Goal: Task Accomplishment & Management: Complete application form

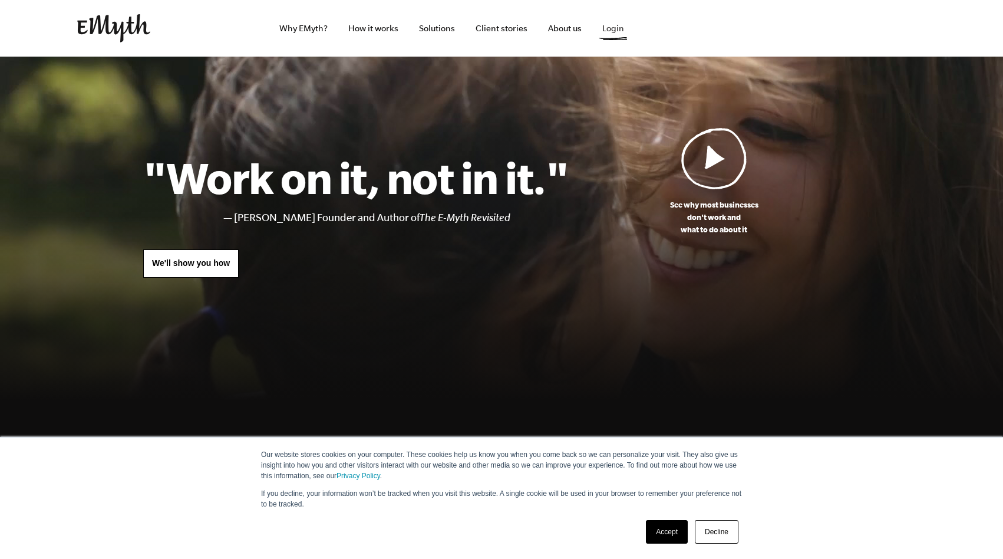
click at [612, 32] on link "Login" at bounding box center [613, 28] width 41 height 57
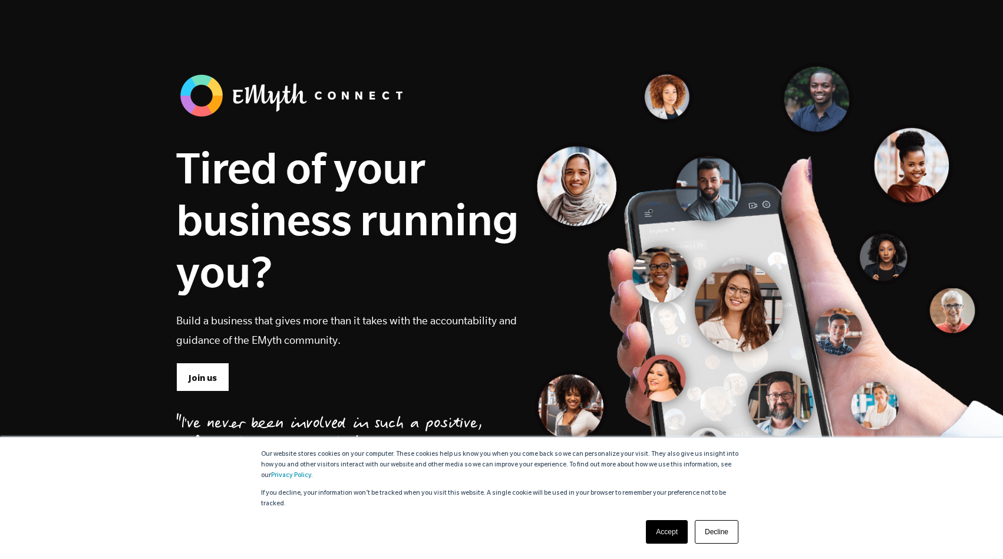
scroll to position [223, 0]
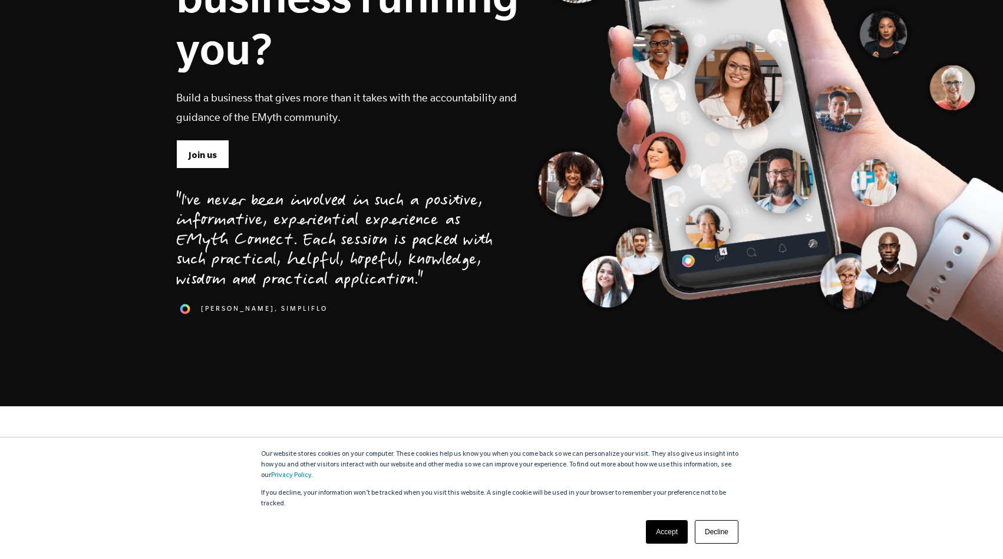
click at [661, 531] on link "Accept" at bounding box center [667, 532] width 42 height 24
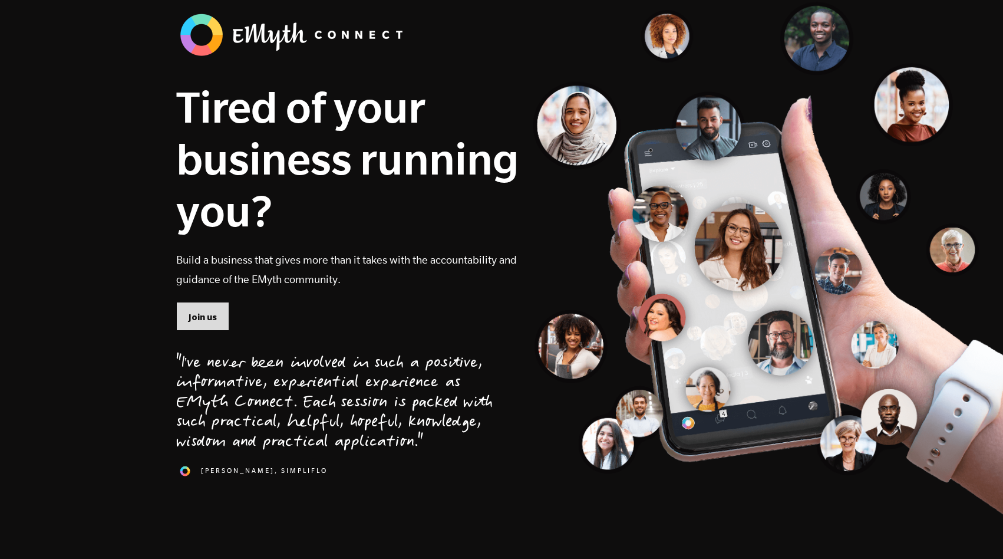
click at [213, 317] on span "Join us" at bounding box center [203, 317] width 28 height 13
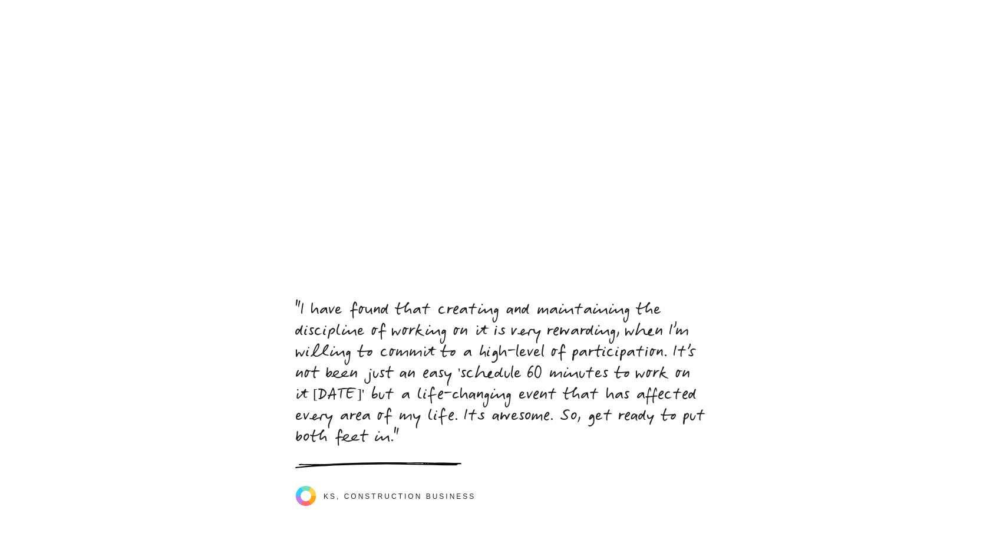
scroll to position [4869, 0]
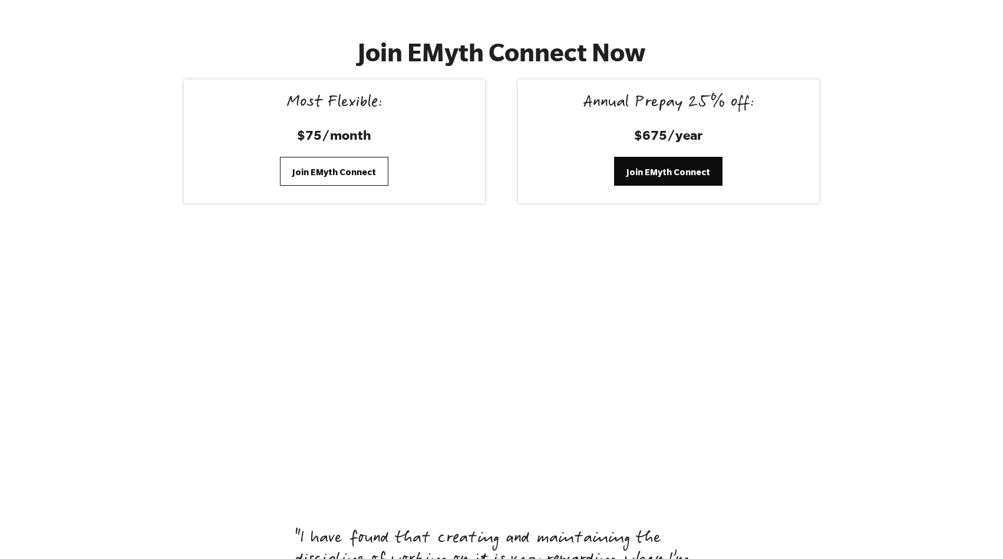
click at [351, 157] on link "Join EMyth Connect" at bounding box center [334, 171] width 108 height 28
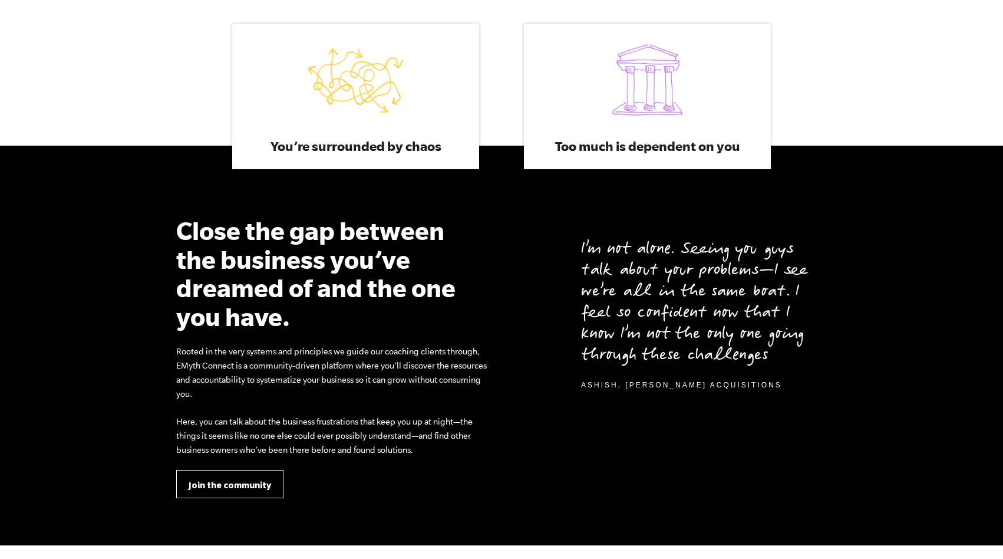
scroll to position [0, 0]
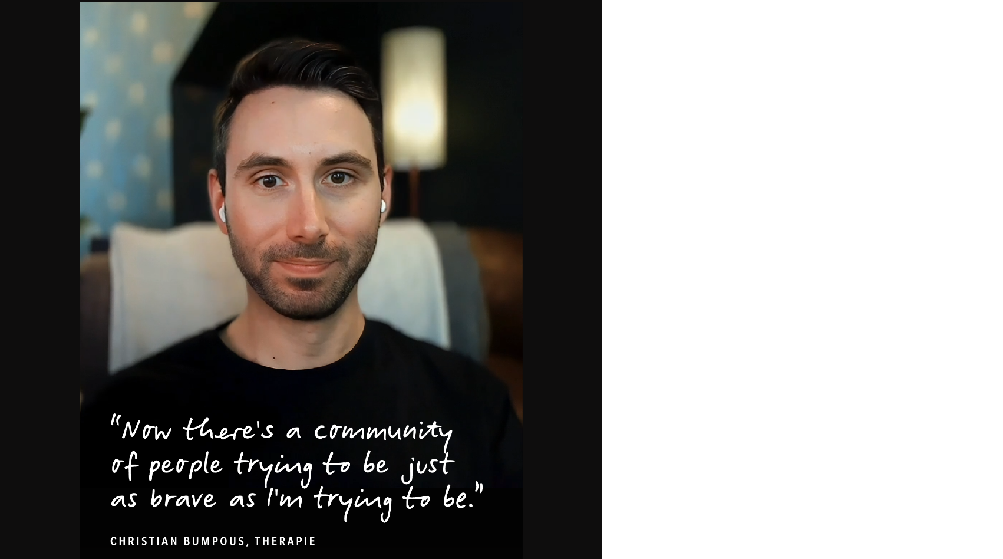
scroll to position [712, 0]
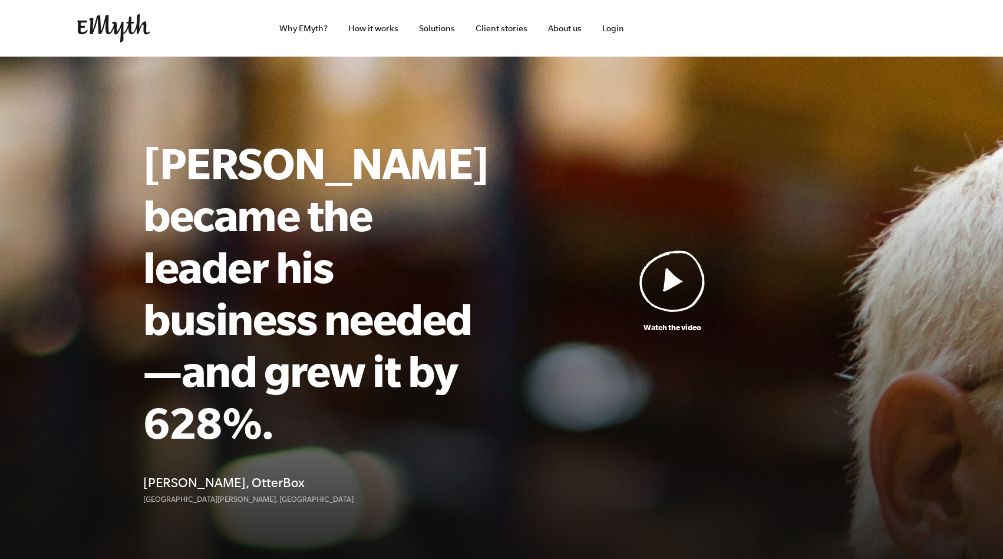
click at [673, 258] on img at bounding box center [673, 281] width 66 height 62
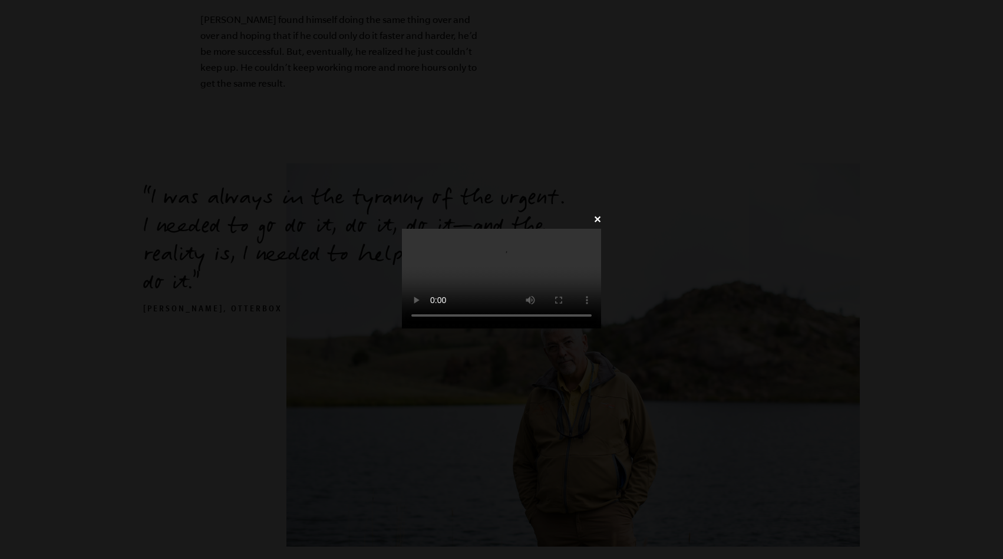
scroll to position [1094, 0]
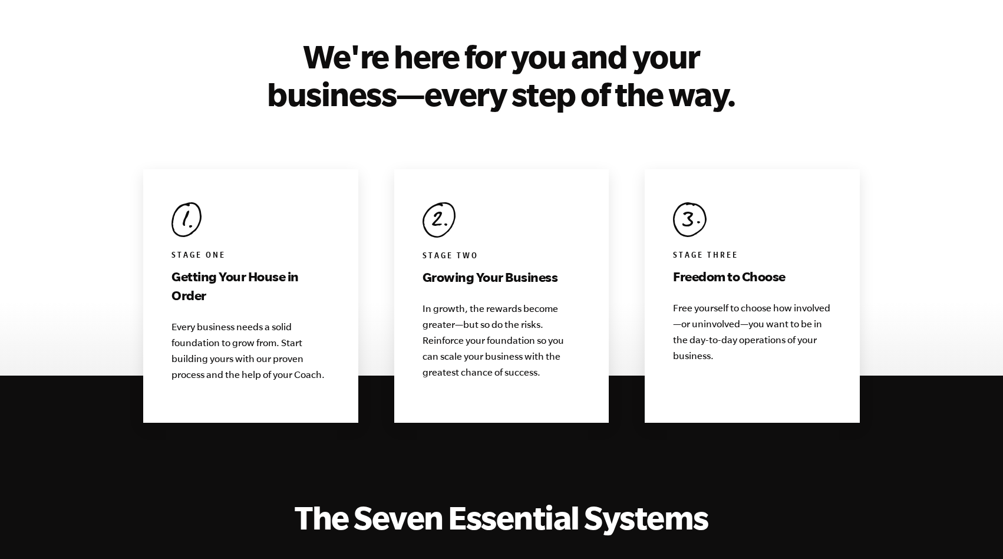
scroll to position [1083, 0]
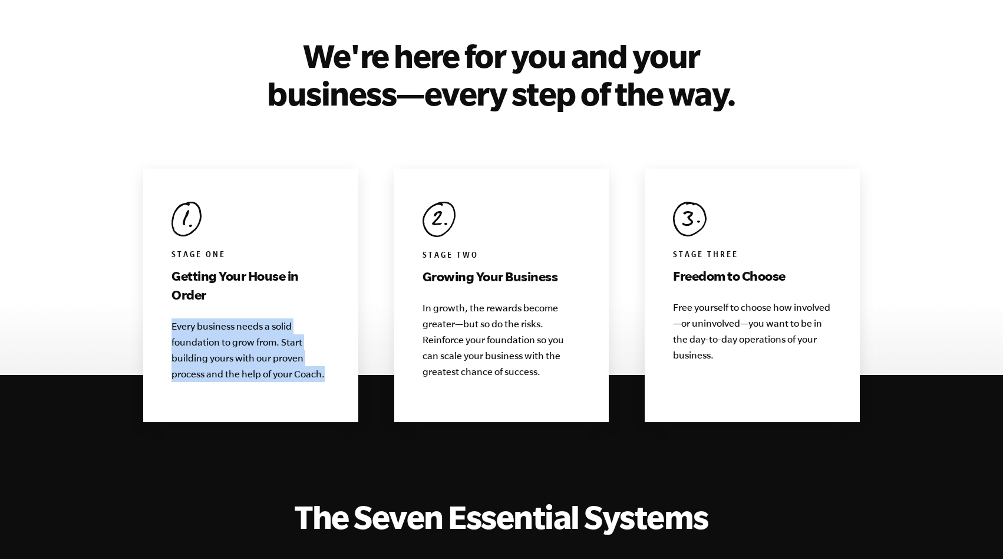
drag, startPoint x: 172, startPoint y: 306, endPoint x: 323, endPoint y: 351, distance: 157.4
click at [323, 351] on p "Every business needs a solid foundation to grow from. Start building yours with…" at bounding box center [251, 350] width 159 height 64
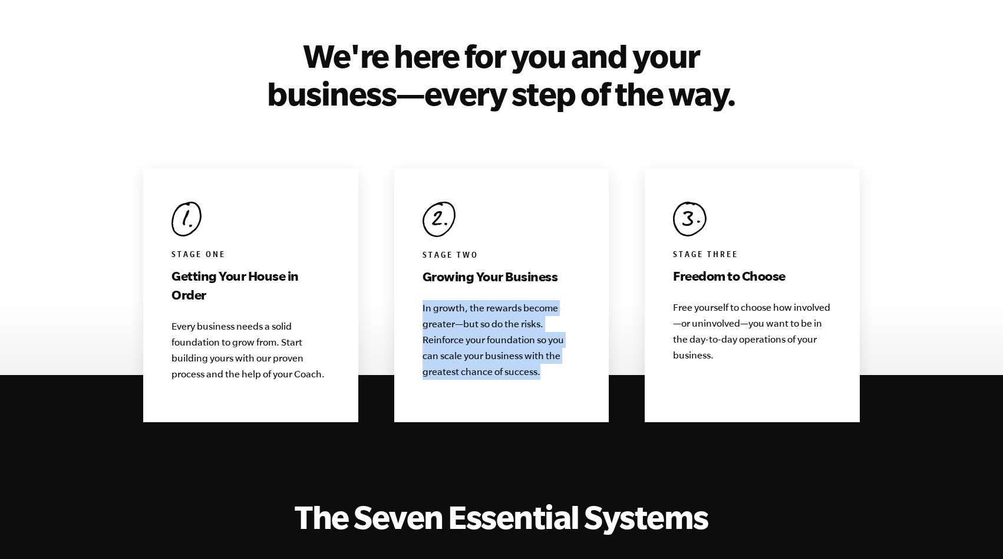
drag, startPoint x: 421, startPoint y: 286, endPoint x: 549, endPoint y: 353, distance: 144.5
click at [549, 353] on div "Stage Two Growing Your Business In growth, the rewards become greater—but so do…" at bounding box center [501, 295] width 215 height 253
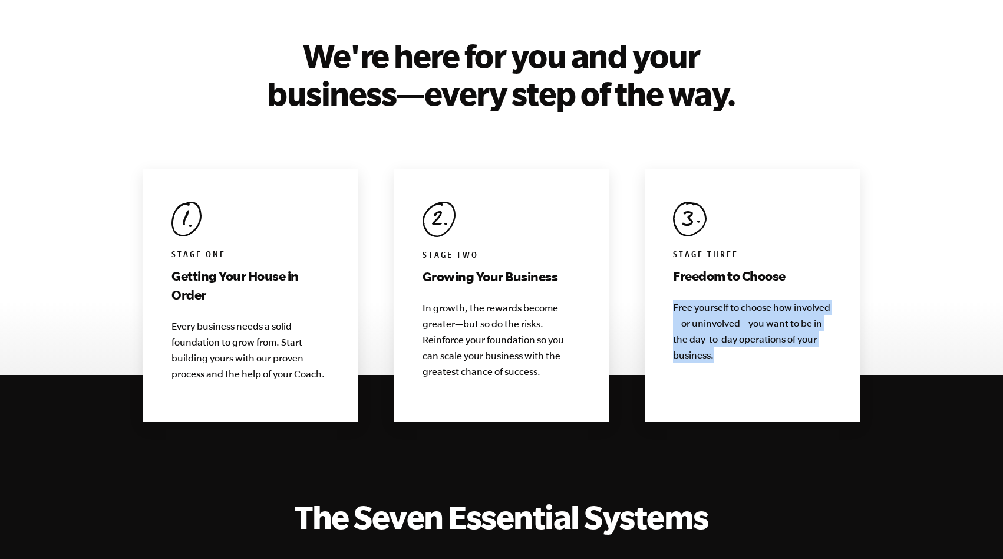
drag, startPoint x: 675, startPoint y: 286, endPoint x: 723, endPoint y: 342, distance: 74.0
click at [723, 342] on div "Stage Three Freedom to Choose Free yourself to choose how involved—or uninvolve…" at bounding box center [752, 295] width 215 height 253
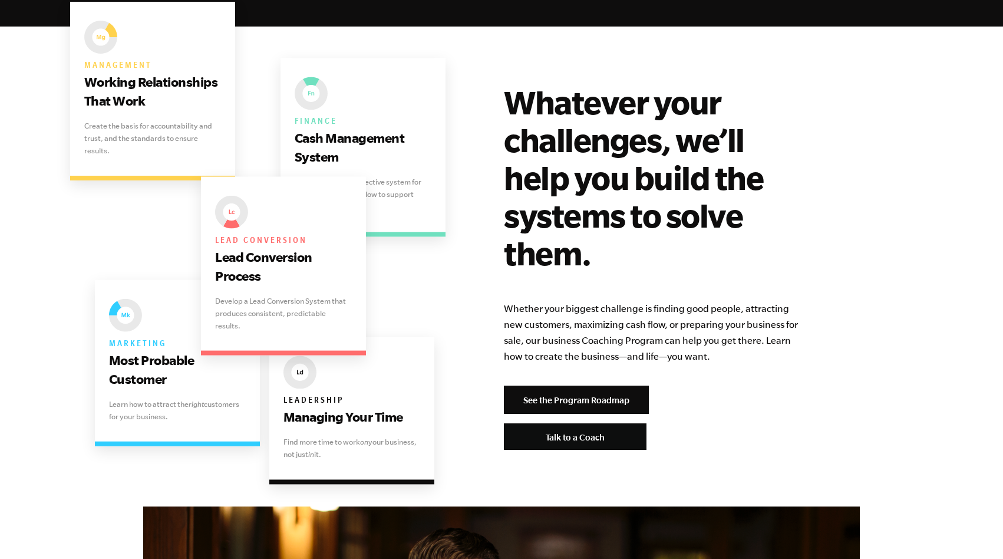
scroll to position [2320, 0]
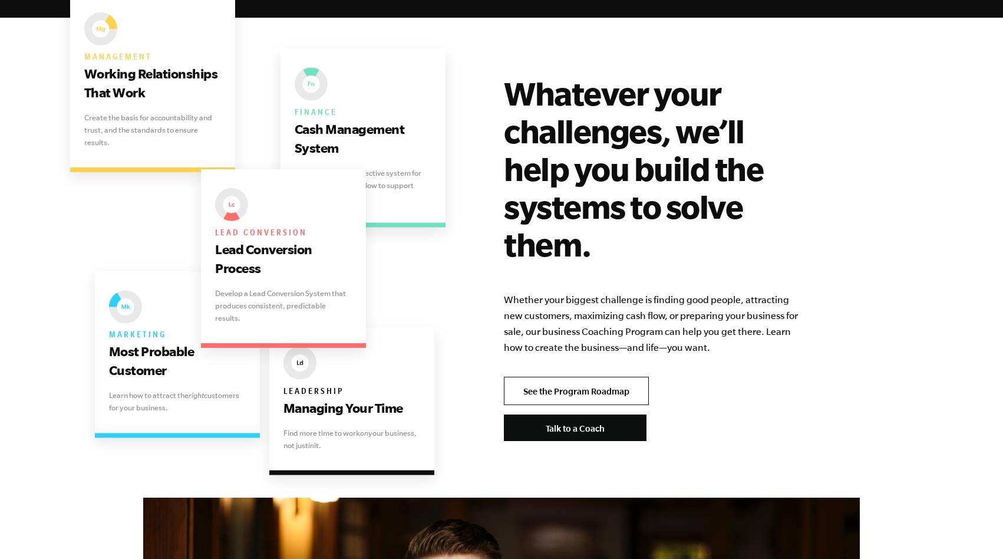
click at [601, 377] on link "See the Program Roadmap" at bounding box center [576, 391] width 145 height 28
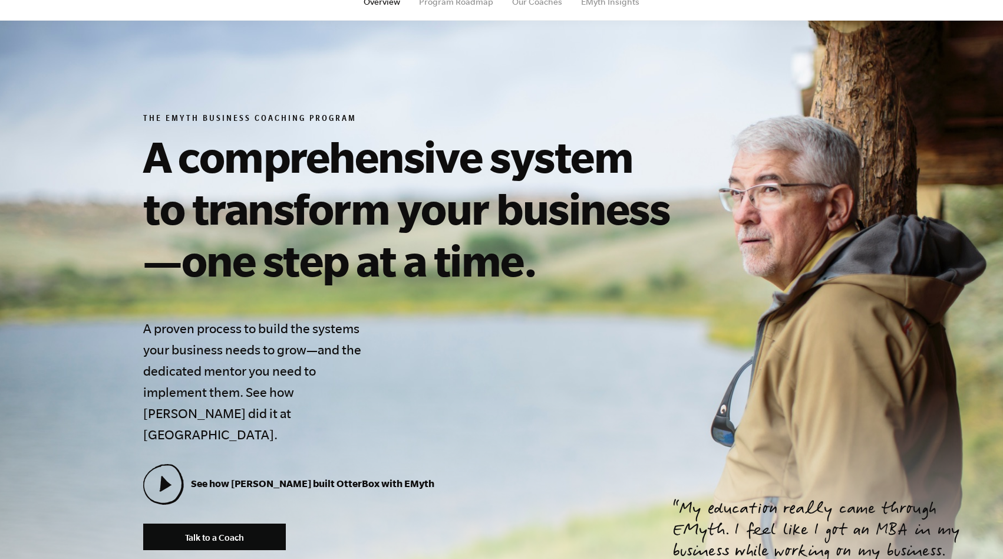
scroll to position [0, 0]
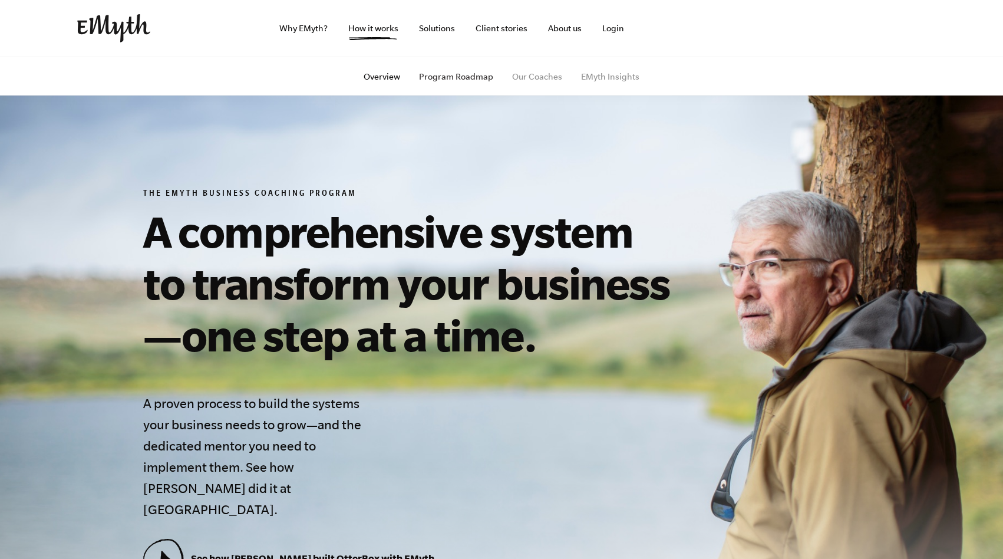
click at [453, 76] on link "Program Roadmap" at bounding box center [456, 76] width 74 height 9
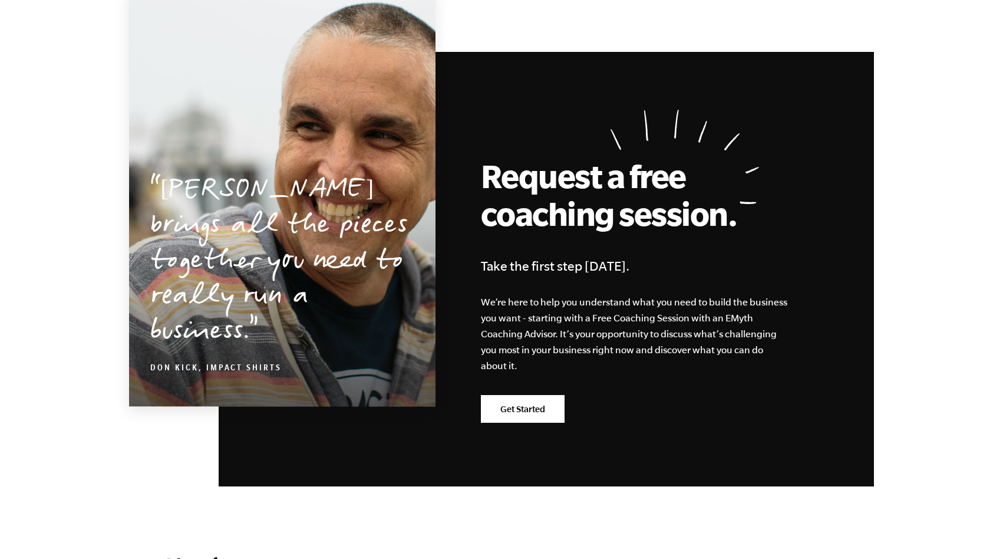
scroll to position [3102, 0]
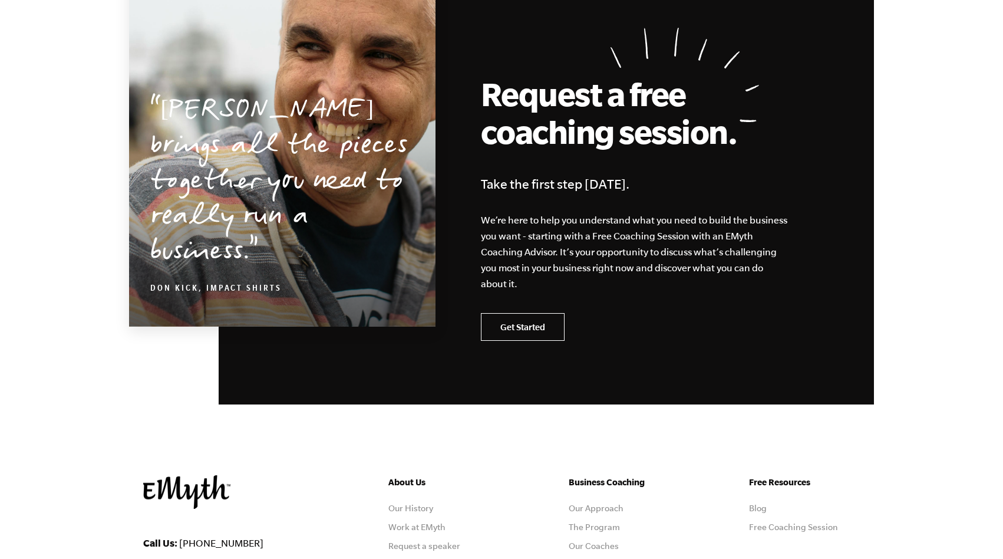
click at [532, 331] on link "Get Started" at bounding box center [523, 327] width 84 height 28
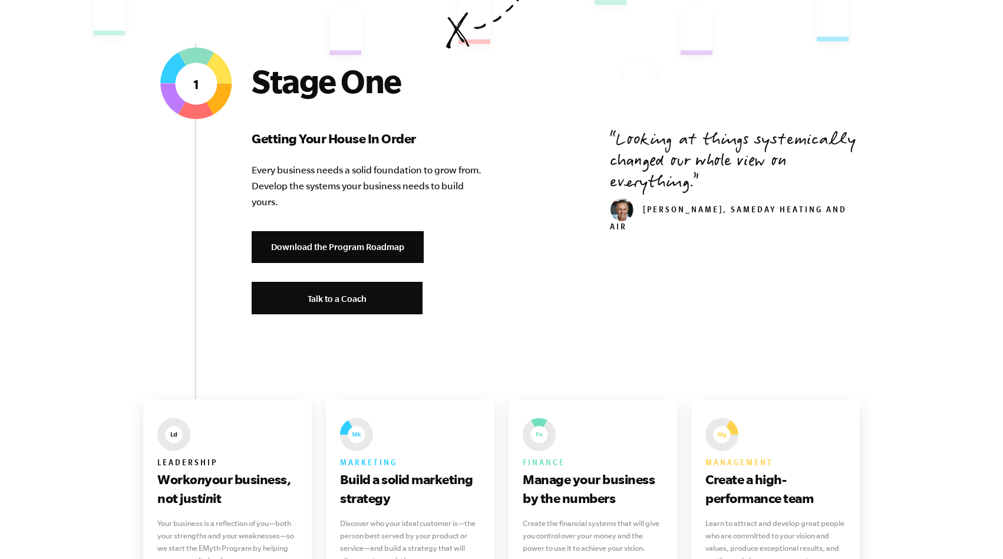
scroll to position [416, 0]
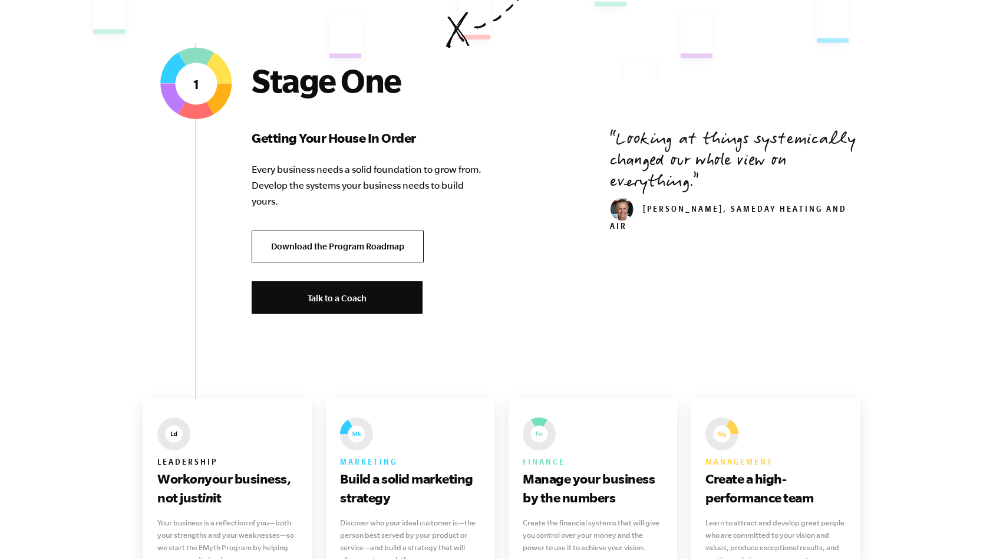
click at [373, 235] on link "Download the Program Roadmap" at bounding box center [338, 246] width 172 height 32
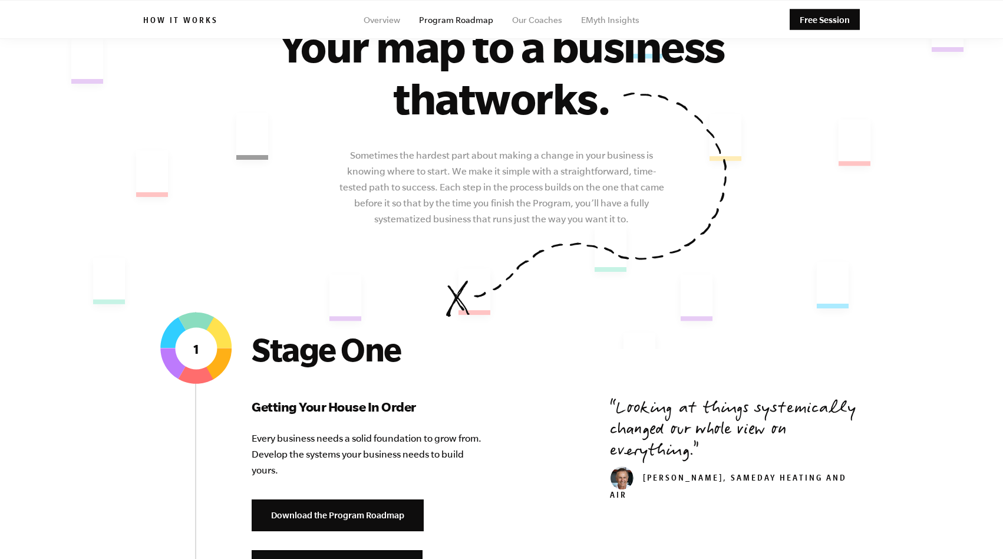
scroll to position [127, 0]
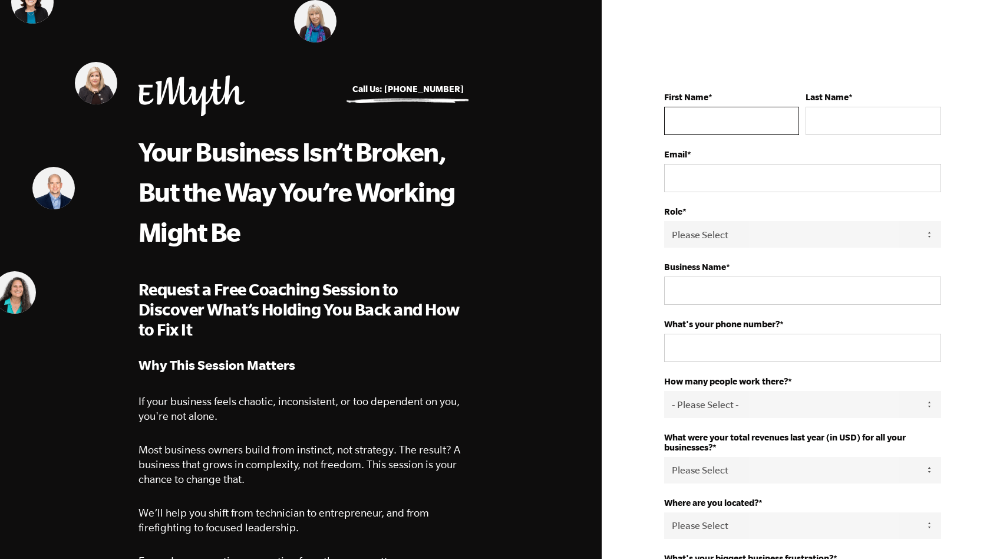
click at [700, 121] on input "First Name *" at bounding box center [731, 121] width 135 height 28
type input "Sierra"
type input "[PERSON_NAME]"
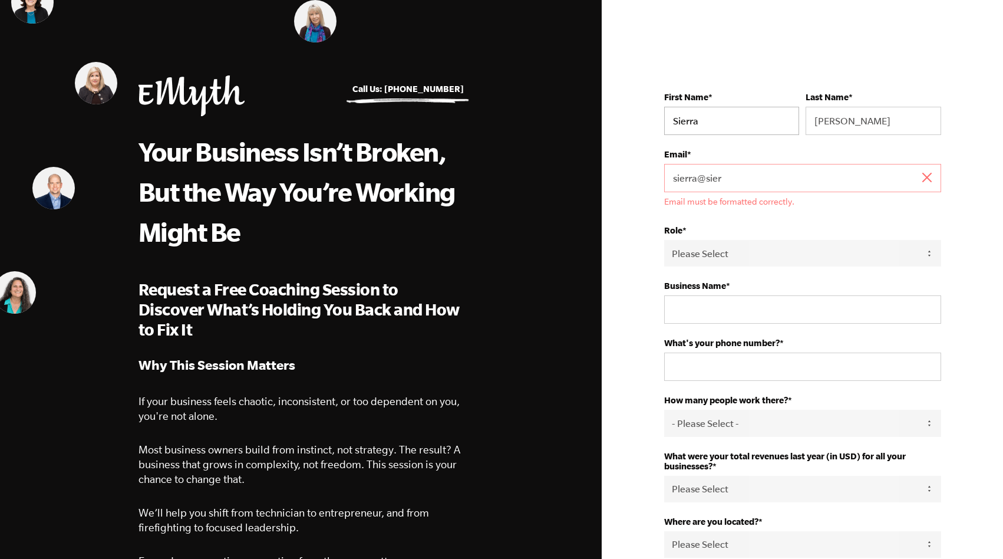
type input "[EMAIL_ADDRESS][DOMAIN_NAME]"
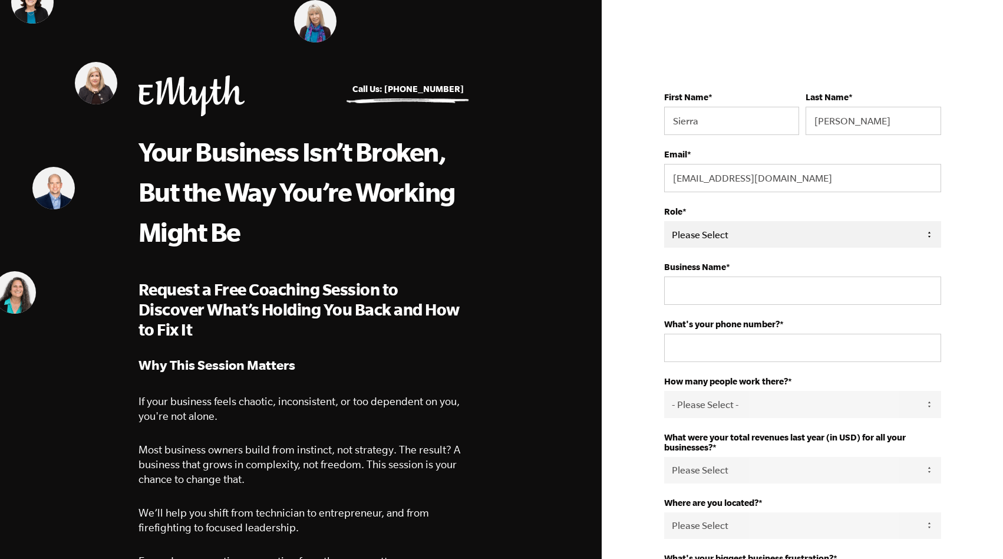
click at [703, 232] on select "Please Select Owner Partner / Co-Owner Executive Employee / Other" at bounding box center [802, 234] width 277 height 27
select select "Owner"
click at [664, 222] on select "Please Select Owner Partner / Co-Owner Executive Employee / Other" at bounding box center [802, 234] width 277 height 27
click at [704, 291] on input "Business Name *" at bounding box center [802, 290] width 277 height 28
type input "Human Studios LLC"
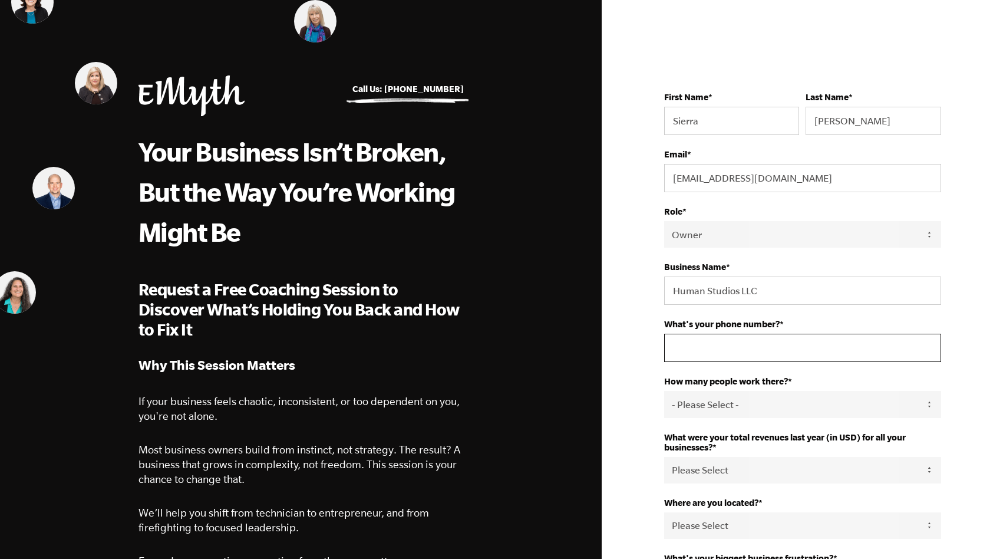
click at [712, 357] on input "What's your phone number? *" at bounding box center [802, 348] width 277 height 28
type input "530-220-2177"
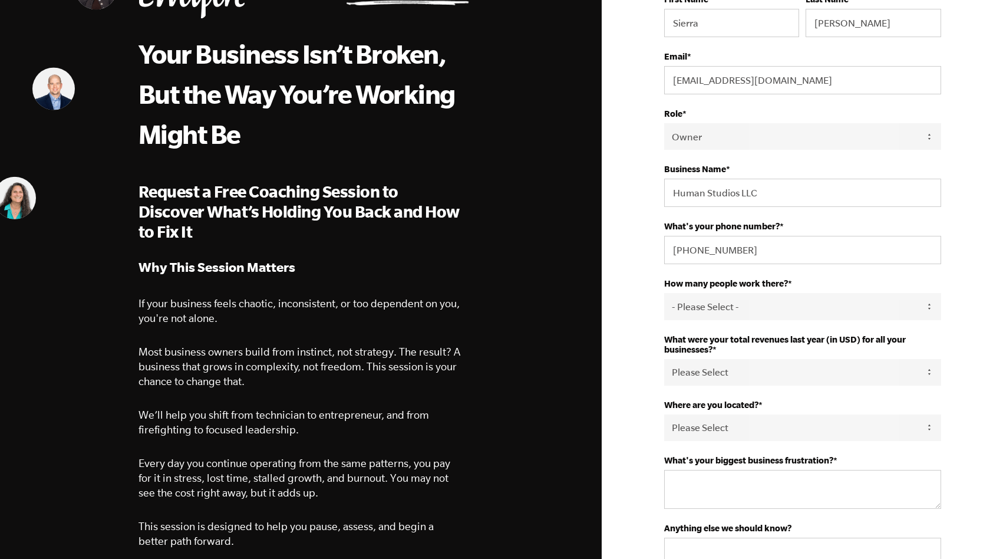
scroll to position [117, 0]
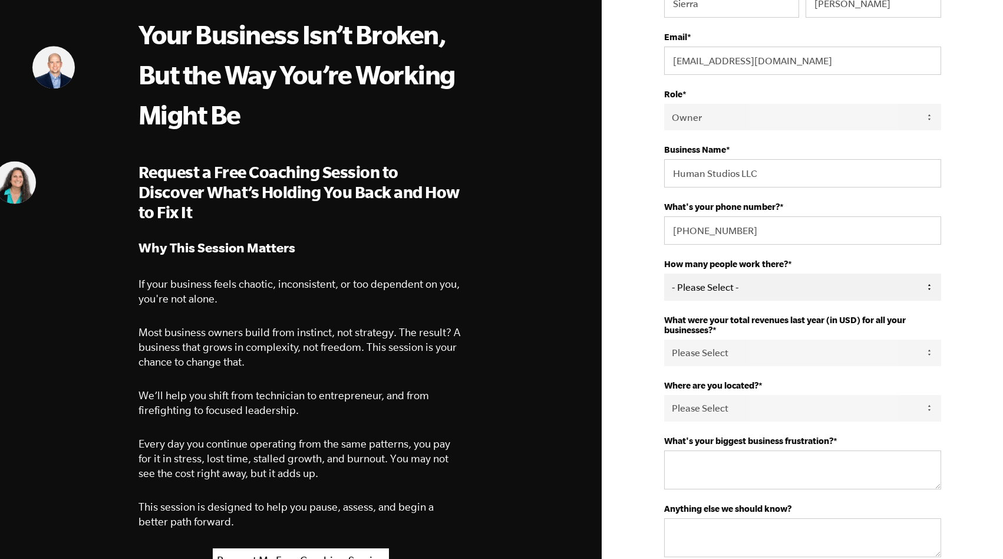
click at [716, 289] on select "- Please Select - 50+ 35-49 20-34 10-19 4-9 1-3 0 tfa_105 tfa_106 tfa_107 tfa_1…" at bounding box center [802, 287] width 277 height 27
click at [735, 289] on select "- Please Select - 50+ 35-49 20-34 10-19 4-9 1-3 0 tfa_105 tfa_106 tfa_107 tfa_1…" at bounding box center [802, 287] width 277 height 27
select select "3-5"
click at [664, 275] on select "- Please Select - 50+ 35-49 20-34 10-19 4-9 1-3 0 tfa_105 tfa_106 tfa_107 tfa_1…" at bounding box center [802, 287] width 277 height 27
click at [735, 355] on select "Please Select 0-75K 76-150K 151-275K 276-500K 501-750K 751-1M 1-2.5M 2.5-5M 5-1…" at bounding box center [802, 353] width 277 height 27
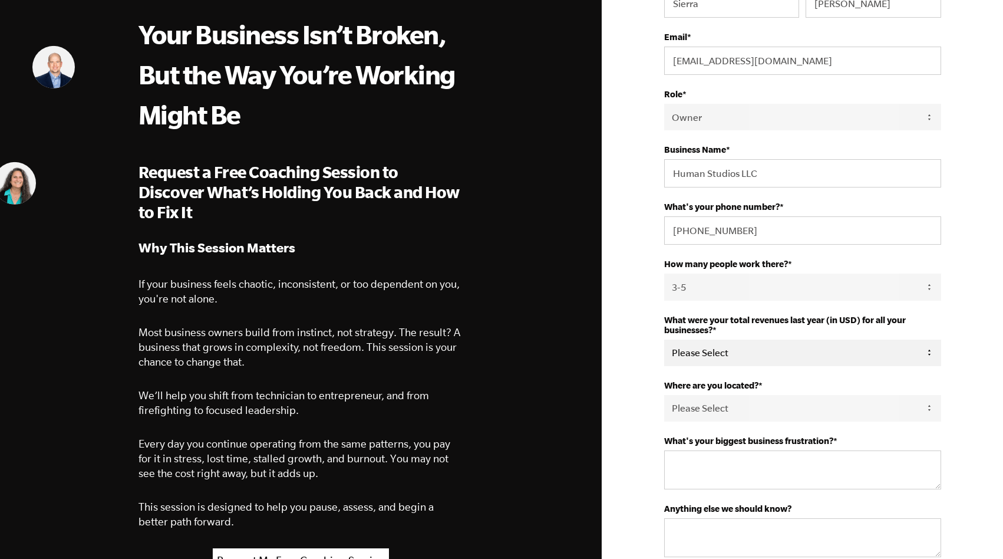
select select "0-75K"
click at [664, 341] on select "Please Select 0-75K 76-150K 151-275K 276-500K 501-750K 751-1M 1-2.5M 2.5-5M 5-1…" at bounding box center [802, 353] width 277 height 27
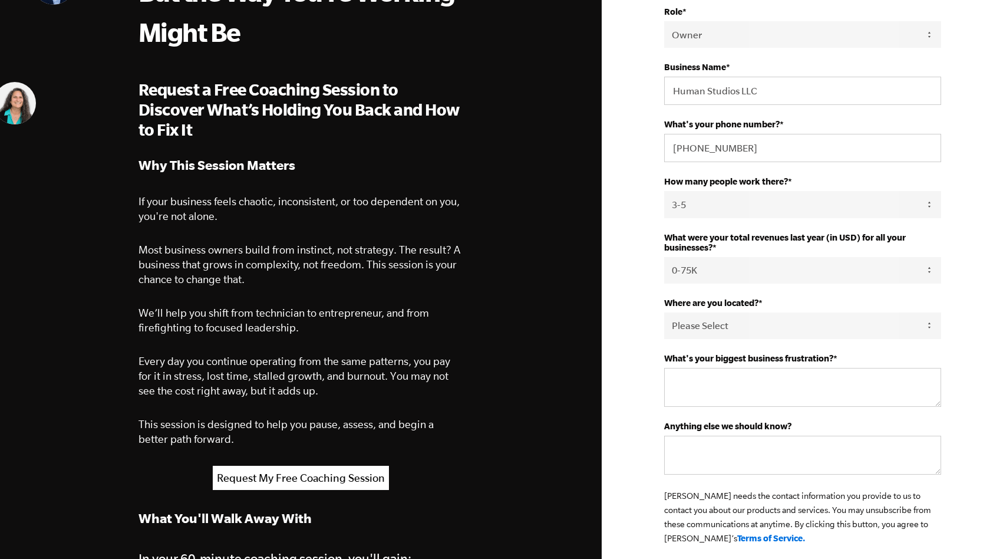
scroll to position [221, 0]
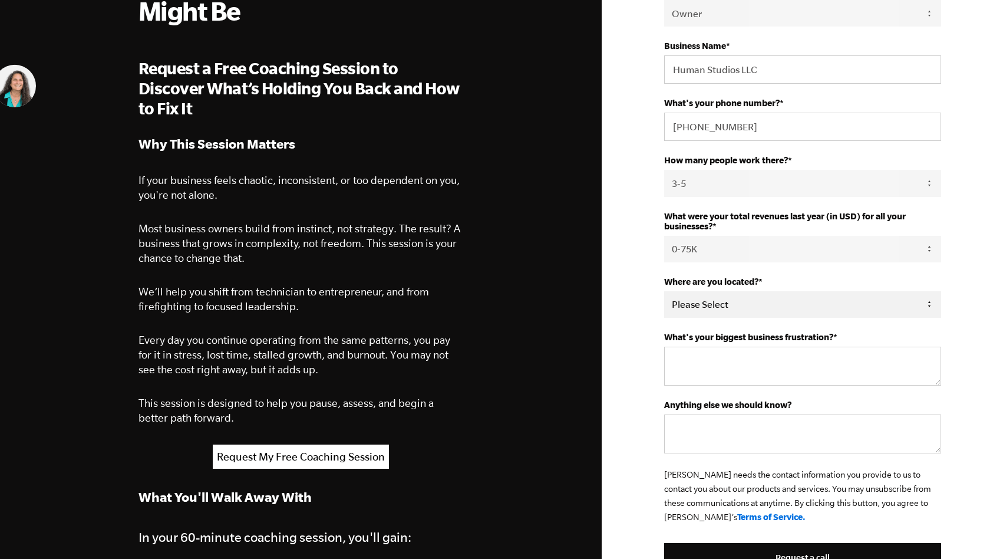
click at [712, 304] on select "Please Select United States Afghanistan Åland Islands Albania Algeria American …" at bounding box center [802, 304] width 277 height 27
select select "United States"
click at [664, 293] on select "Please Select United States Afghanistan Åland Islands Albania Algeria American …" at bounding box center [802, 304] width 277 height 27
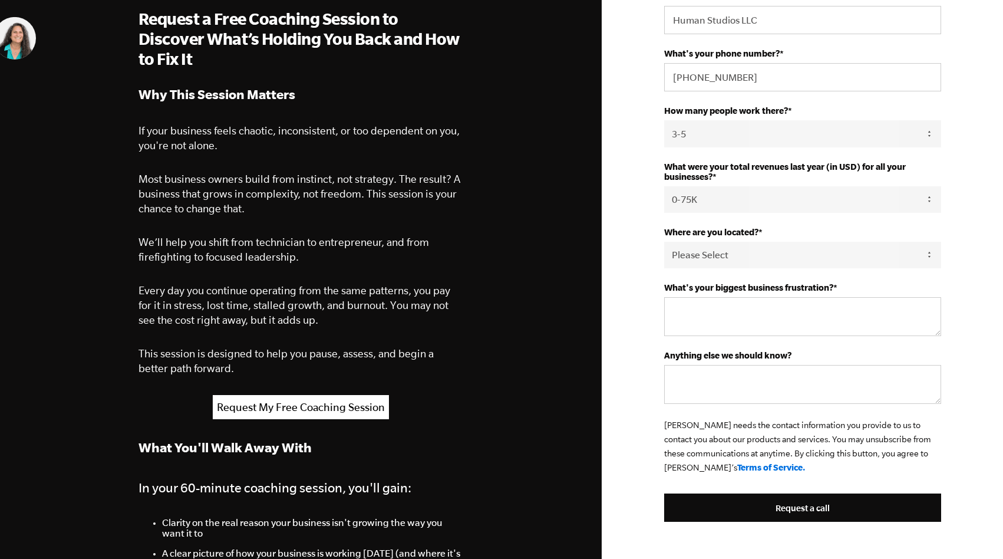
scroll to position [275, 0]
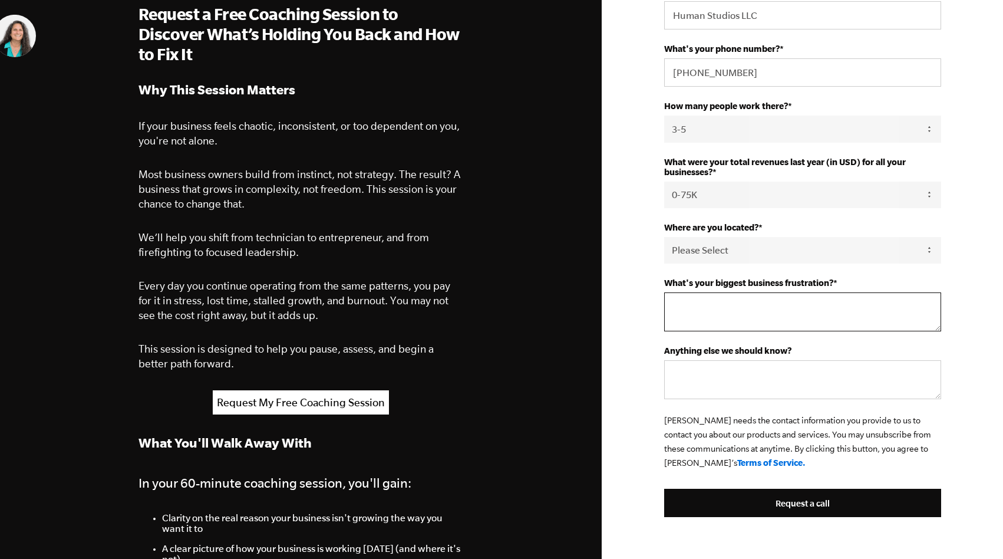
click at [726, 313] on textarea "What's your biggest business frustration? *" at bounding box center [802, 311] width 277 height 39
type textarea "M"
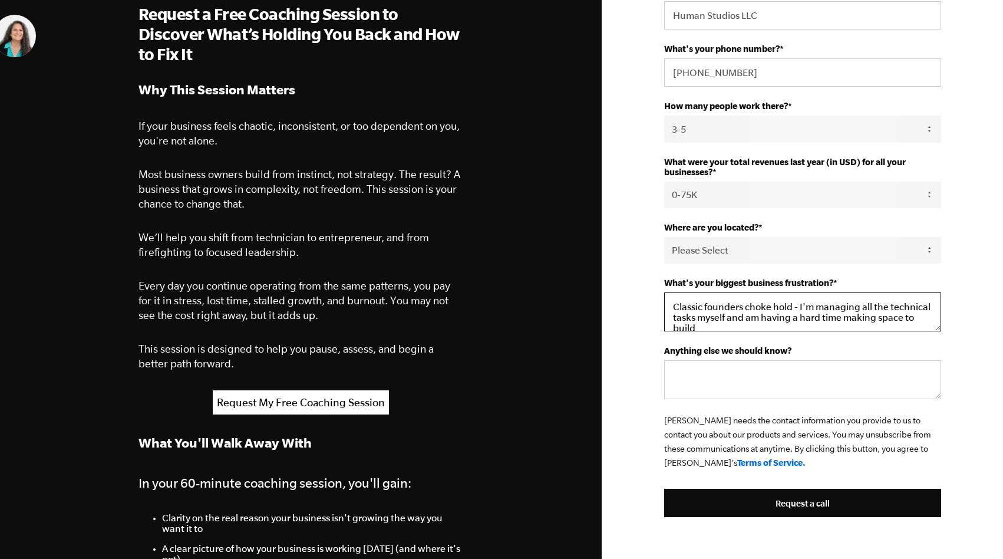
scroll to position [3, 0]
type textarea "Classic founders choke hold - I'm managing all the technical tasks myself and a…"
click at [740, 383] on textarea "Anything else we should know?" at bounding box center [802, 379] width 277 height 39
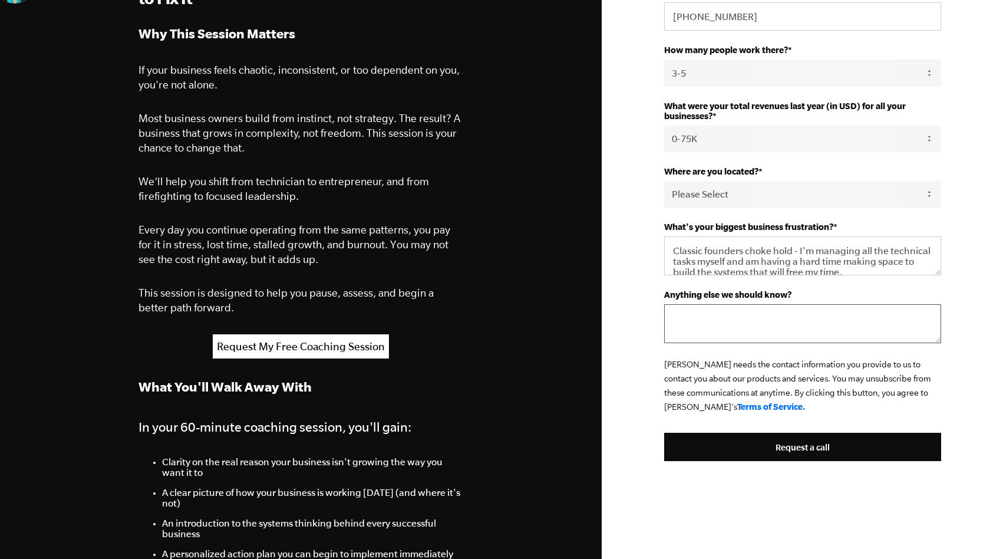
scroll to position [332, 0]
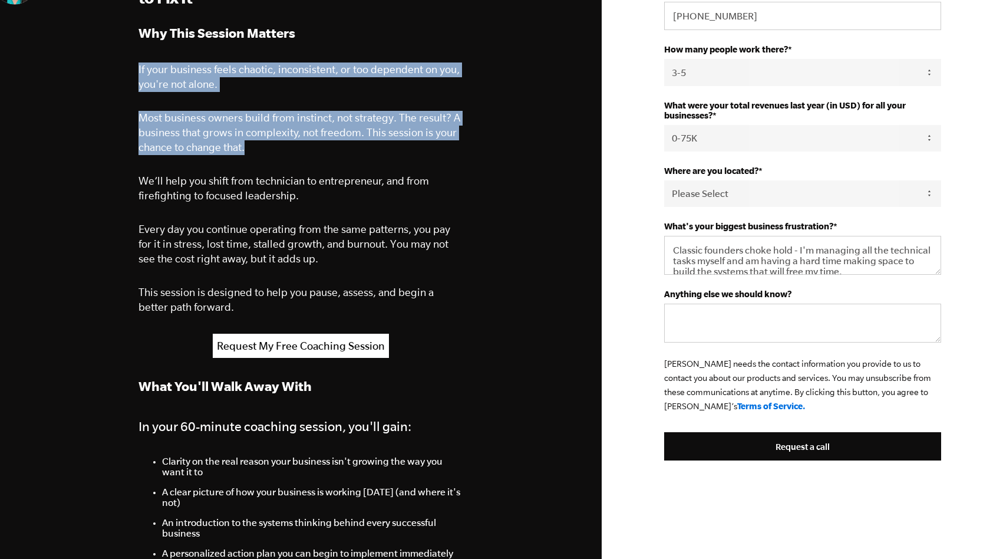
drag, startPoint x: 137, startPoint y: 69, endPoint x: 275, endPoint y: 151, distance: 160.7
click at [275, 151] on p "Most business owners build from instinct, not strategy. The result? A business …" at bounding box center [301, 133] width 325 height 44
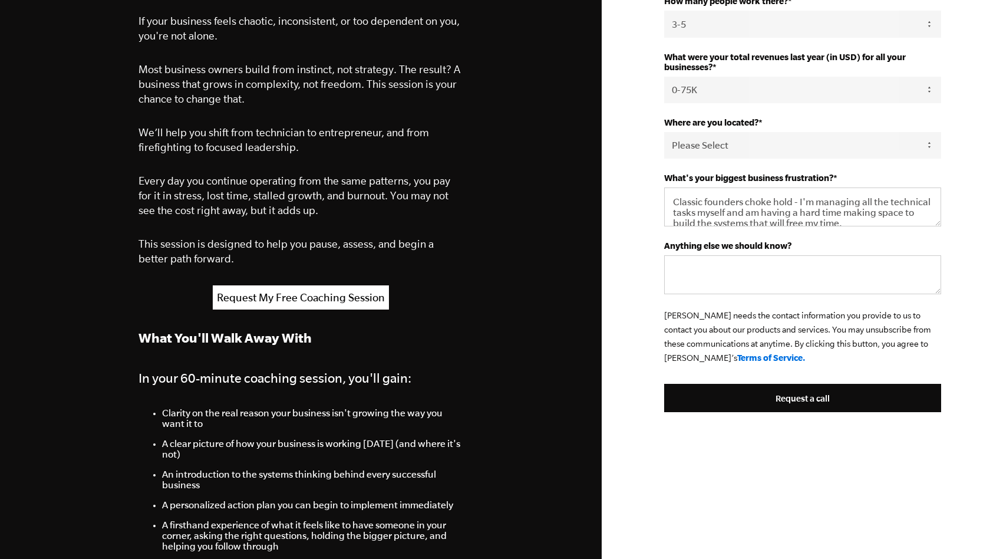
scroll to position [381, 0]
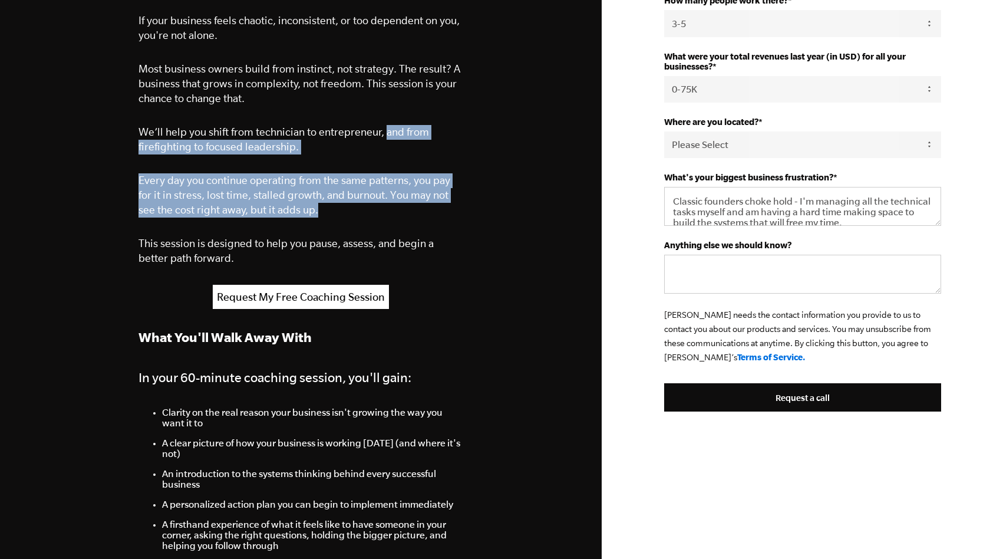
drag, startPoint x: 382, startPoint y: 136, endPoint x: 363, endPoint y: 219, distance: 85.4
click at [363, 219] on span "Why This Session Matters If your business feels chaotic, inconsistent, or too d…" at bounding box center [301, 119] width 325 height 292
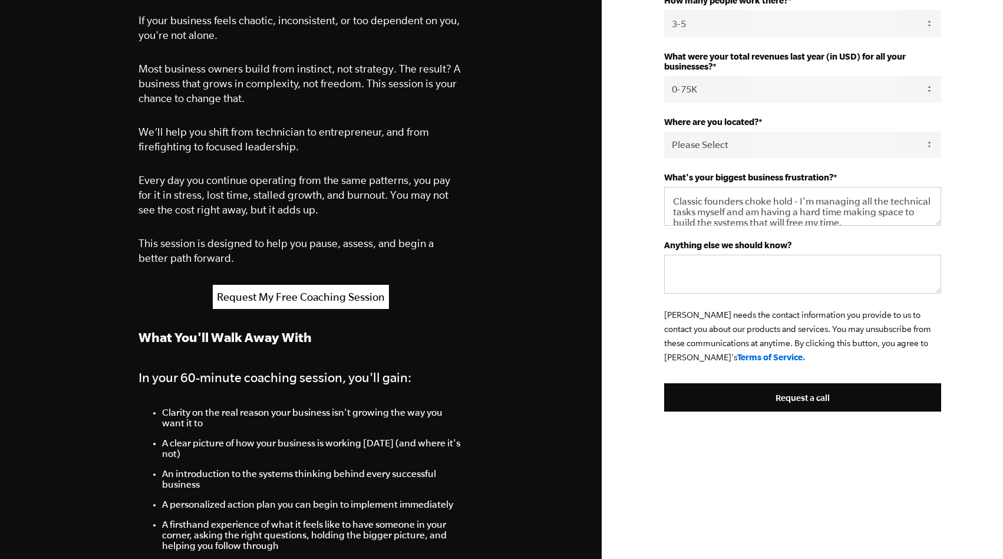
click at [337, 249] on span "This session is designed to help you pause, assess, and begin a better path for…" at bounding box center [286, 250] width 295 height 27
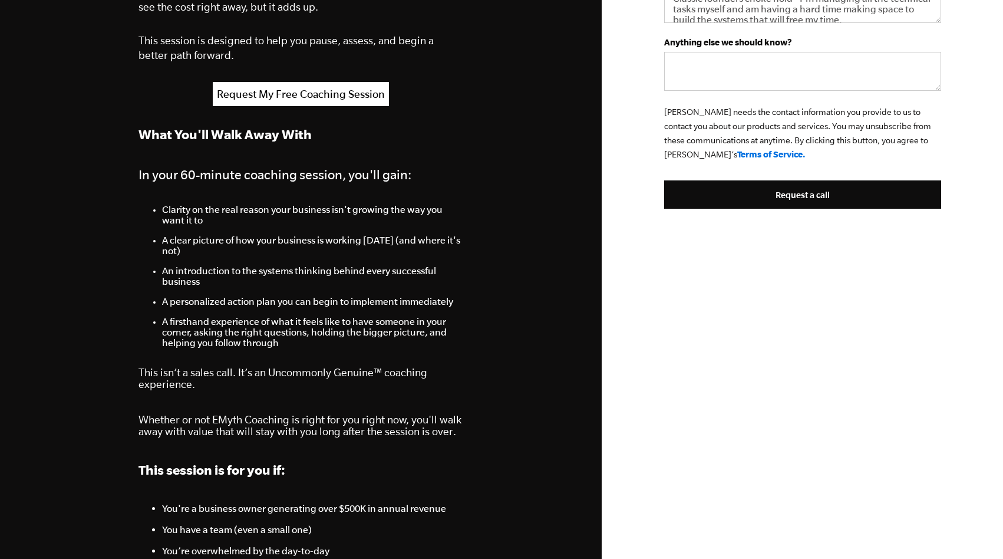
scroll to position [592, 0]
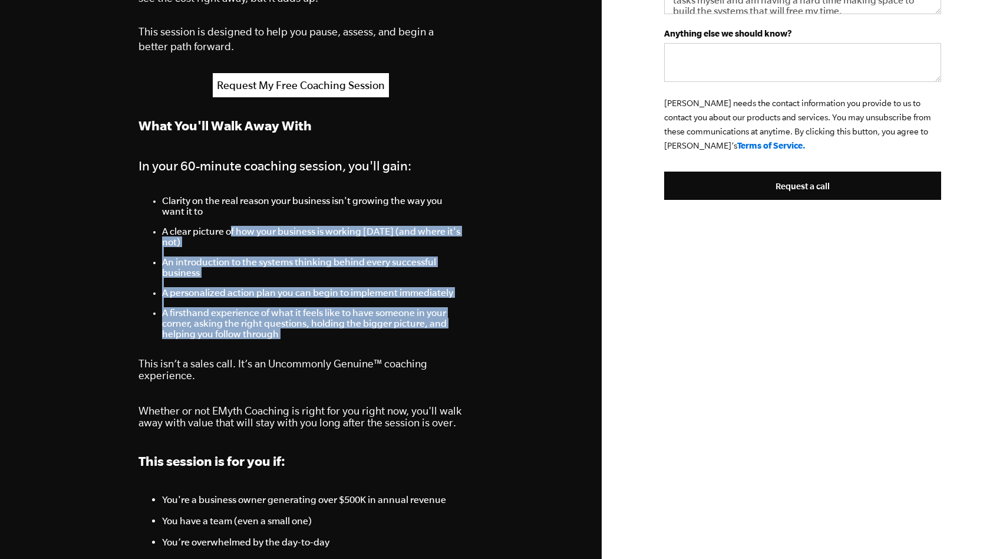
drag, startPoint x: 228, startPoint y: 237, endPoint x: 278, endPoint y: 351, distance: 124.9
click at [278, 351] on span "What You'll Walk Away With In your 60-minute coaching session, you'll gain: Cla…" at bounding box center [301, 347] width 325 height 464
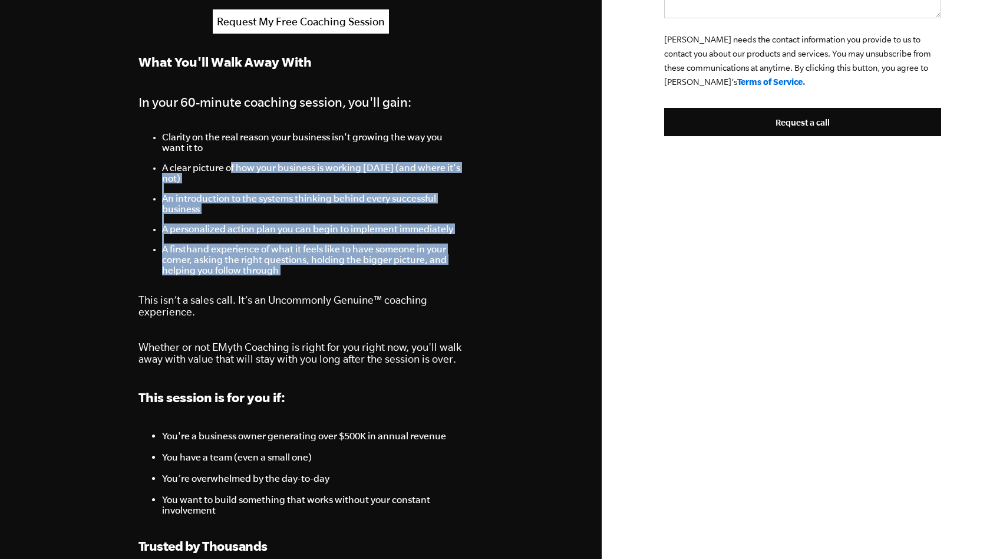
scroll to position [670, 0]
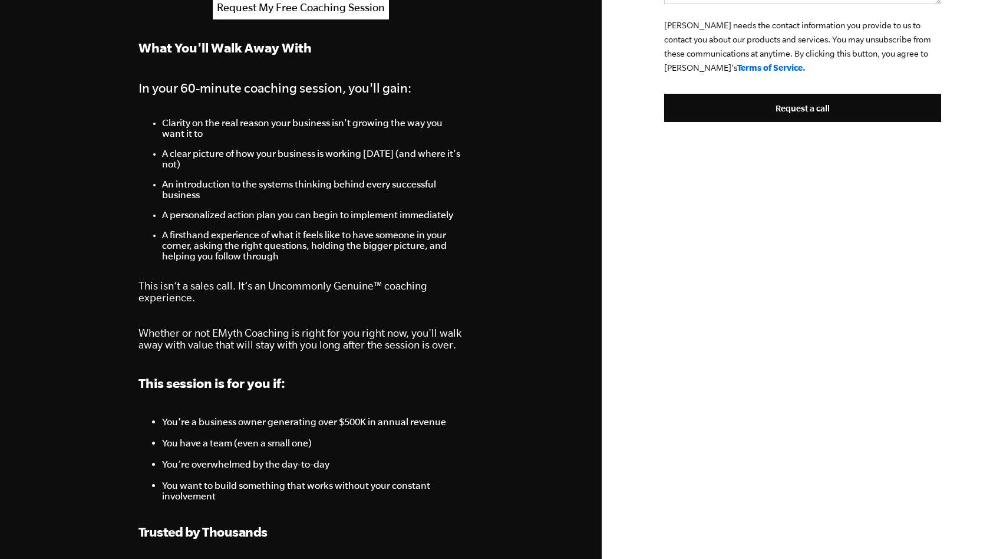
click at [262, 347] on p "Whether or not EMyth Coaching is right for you right now, you'll walk away with…" at bounding box center [301, 339] width 325 height 24
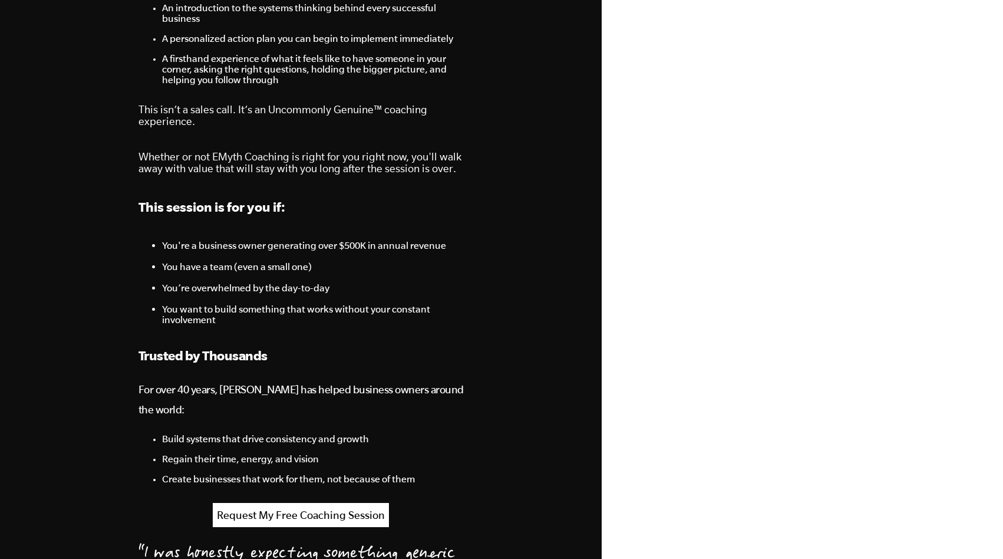
scroll to position [848, 0]
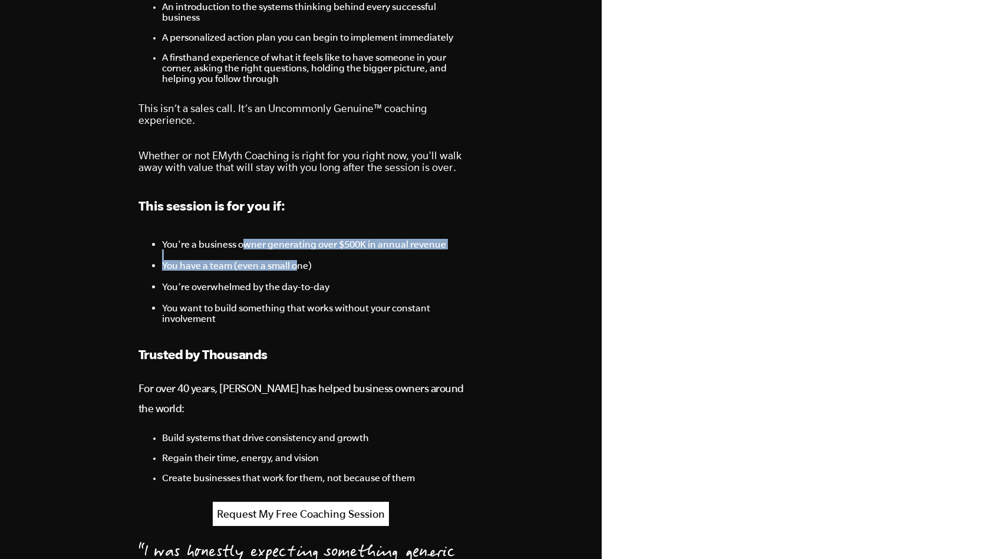
drag, startPoint x: 244, startPoint y: 258, endPoint x: 298, endPoint y: 275, distance: 56.9
click at [298, 275] on ul "You're a business owner generating over $500K in annual revenue You have a team…" at bounding box center [301, 281] width 325 height 85
click at [341, 270] on li "You have a team (even a small one)" at bounding box center [313, 270] width 302 height 21
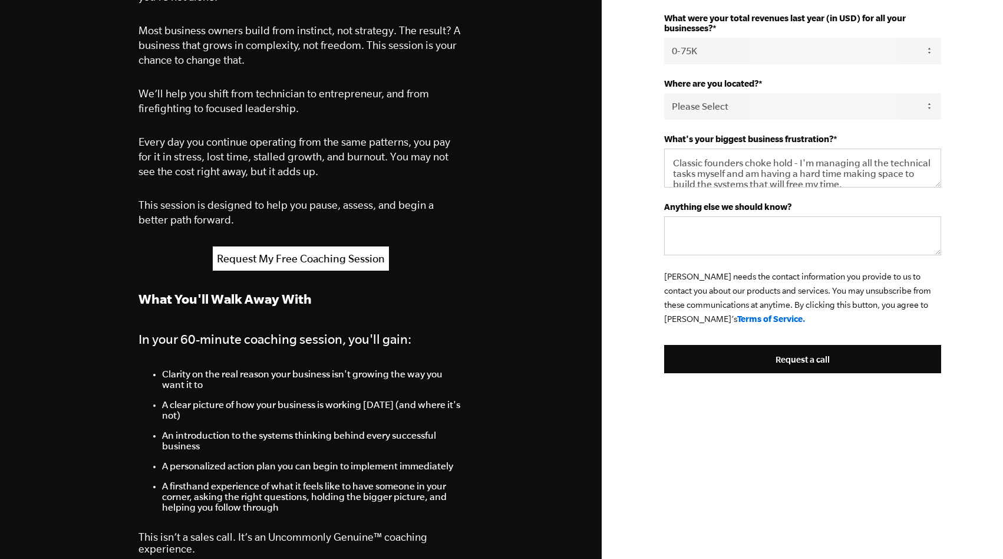
scroll to position [390, 0]
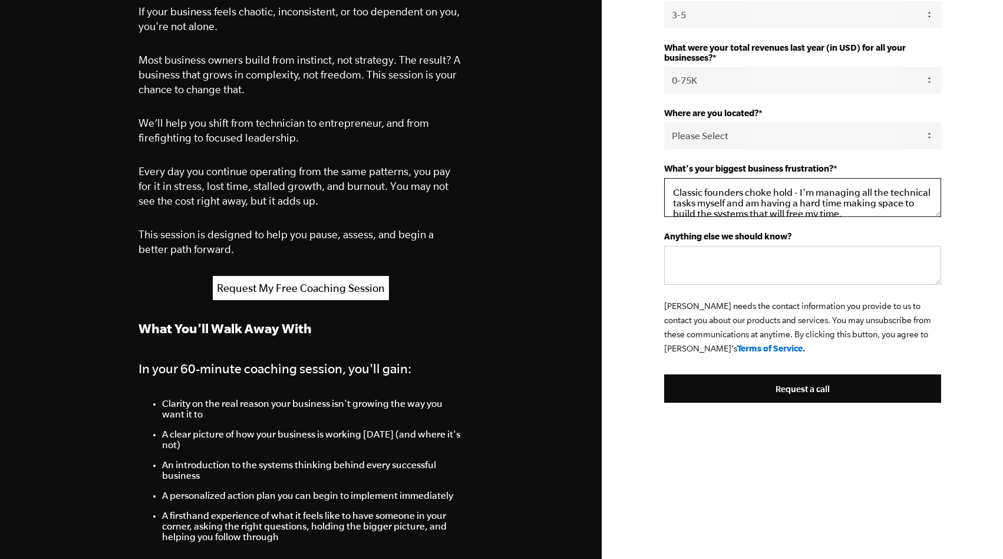
click at [854, 210] on textarea "Classic founders choke hold - I'm managing all the technical tasks myself and a…" at bounding box center [802, 197] width 277 height 39
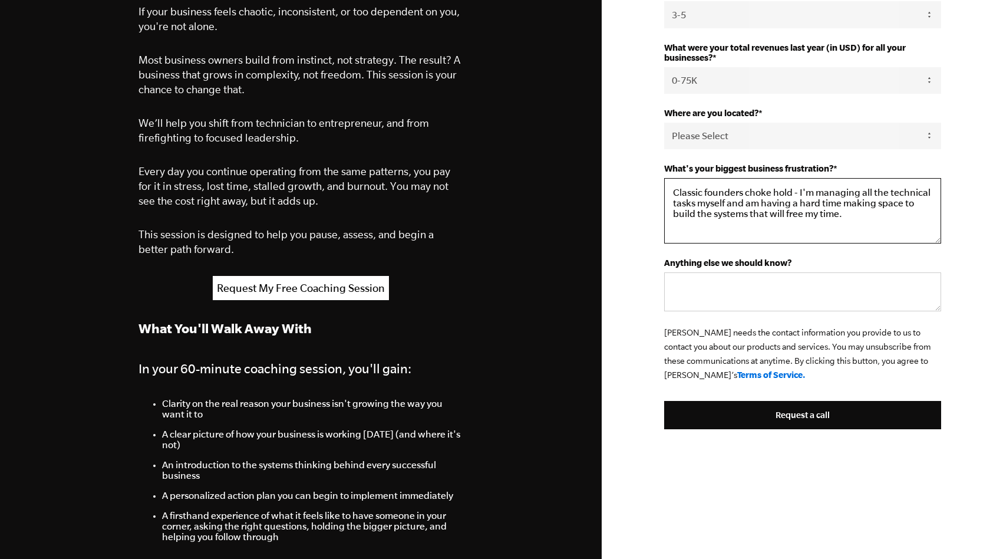
drag, startPoint x: 938, startPoint y: 216, endPoint x: 937, endPoint y: 242, distance: 25.9
click at [937, 242] on textarea "Classic founders choke hold - I'm managing all the technical tasks myself and a…" at bounding box center [802, 210] width 277 height 65
click at [781, 192] on textarea "Classic founders choke hold - I'm managing all the technical tasks myself and a…" at bounding box center [802, 210] width 277 height 65
click at [770, 215] on textarea "Classic founders choke hold - I'm managing all the technical tasks myself and a…" at bounding box center [802, 210] width 277 height 65
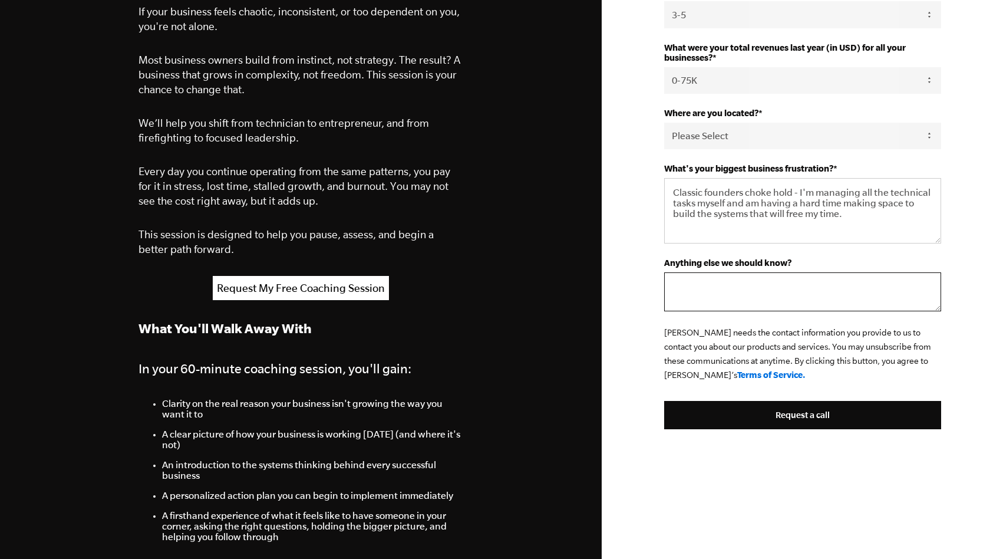
click at [736, 284] on textarea "Anything else we should know?" at bounding box center [802, 291] width 277 height 39
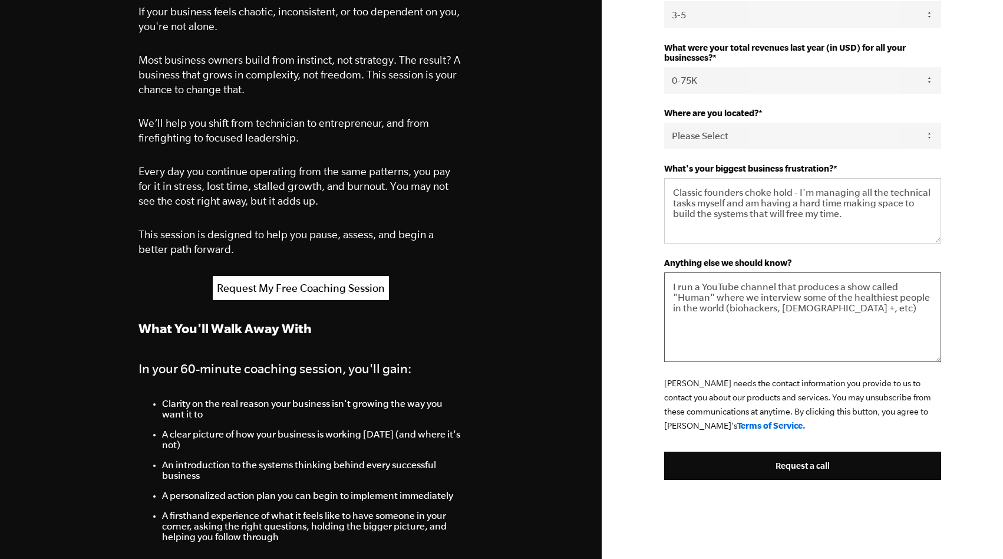
scroll to position [0, 0]
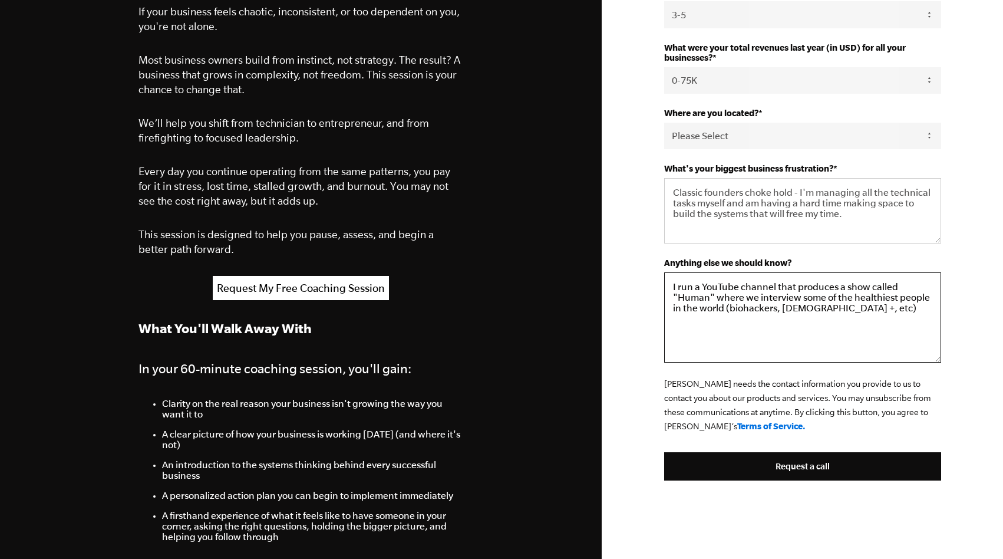
drag, startPoint x: 935, startPoint y: 312, endPoint x: 934, endPoint y: 364, distance: 51.9
click at [934, 363] on textarea "I run a YouTube channel that produces a show called "Human" where we interview …" at bounding box center [802, 317] width 277 height 90
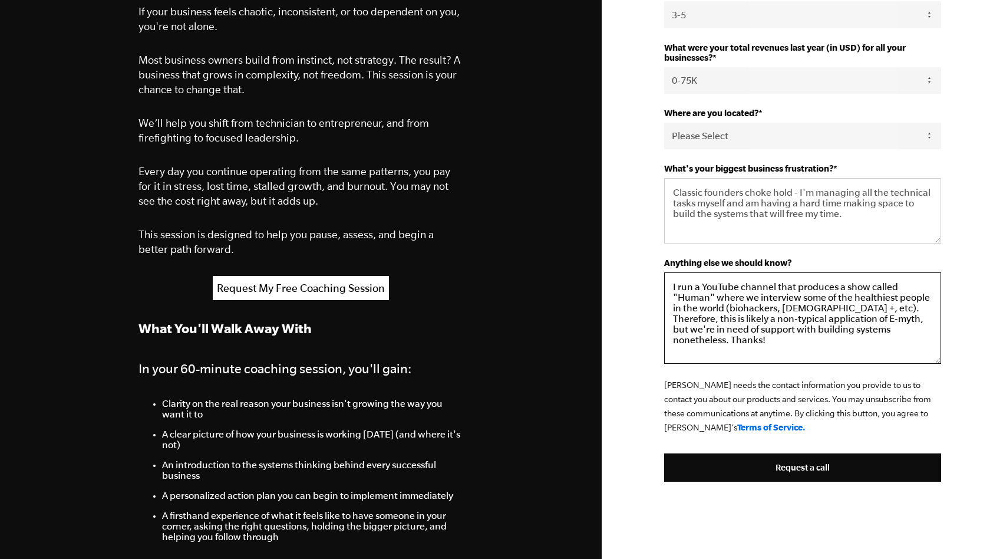
click at [766, 328] on textarea "I run a YouTube channel that produces a show called "Human" where we interview …" at bounding box center [802, 317] width 277 height 91
drag, startPoint x: 834, startPoint y: 290, endPoint x: 670, endPoint y: 288, distance: 163.9
click at [670, 288] on textarea "I run a YouTube channel that produces a show called "Human" where we interview …" at bounding box center [802, 317] width 277 height 91
click at [703, 310] on textarea "We produce a YouTube show called "Human" where we interview some of the healthi…" at bounding box center [802, 317] width 277 height 91
click at [743, 312] on textarea "We produce a YouTube show called "Human" where we interview some of the healthi…" at bounding box center [802, 317] width 277 height 91
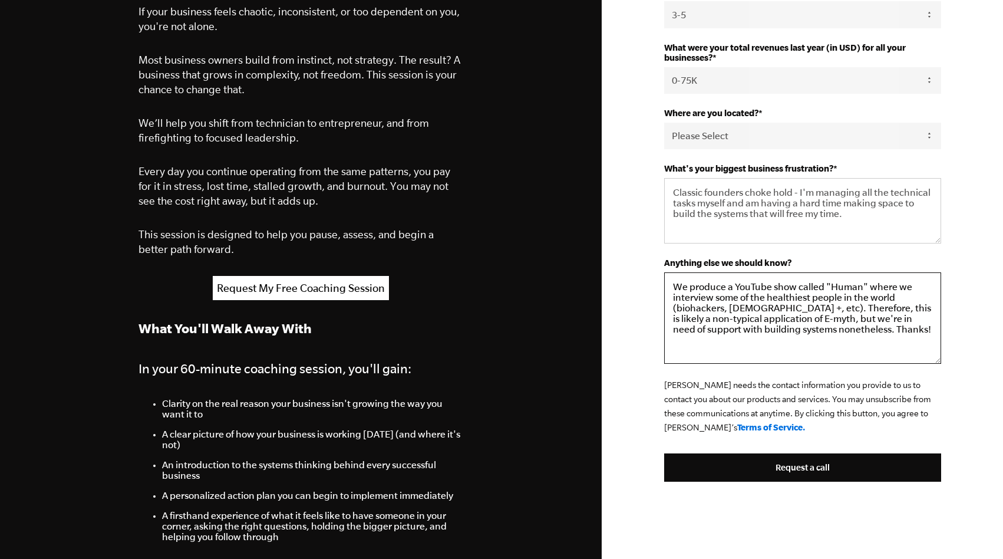
click at [770, 315] on textarea "We produce a YouTube show called "Human" where we interview some of the healthi…" at bounding box center [802, 317] width 277 height 91
click at [763, 331] on textarea "We produce a YouTube show called "Human" where we interview some of the healthi…" at bounding box center [802, 317] width 277 height 91
click at [836, 322] on textarea "We produce a YouTube show called "Human" where we interview some of the healthi…" at bounding box center [802, 317] width 277 height 91
click at [851, 334] on textarea "We produce a YouTube show called "Human" where we interview some of the healthi…" at bounding box center [802, 317] width 277 height 91
click at [903, 335] on textarea "We produce a YouTube show called "Human" where we interview some of the healthi…" at bounding box center [802, 317] width 277 height 91
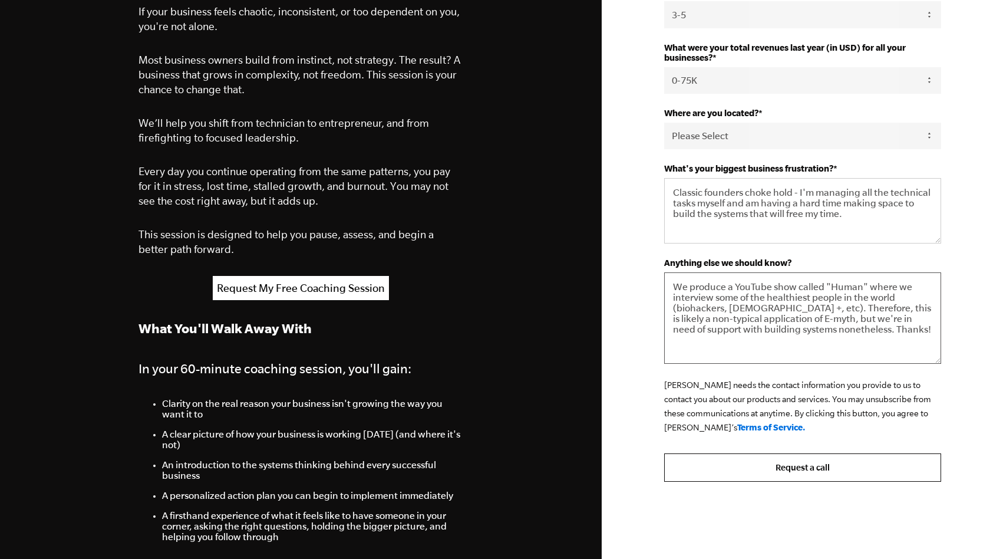
type textarea "We produce a YouTube show called "Human" where we interview some of the healthi…"
click at [803, 472] on input "Request a call" at bounding box center [802, 467] width 277 height 28
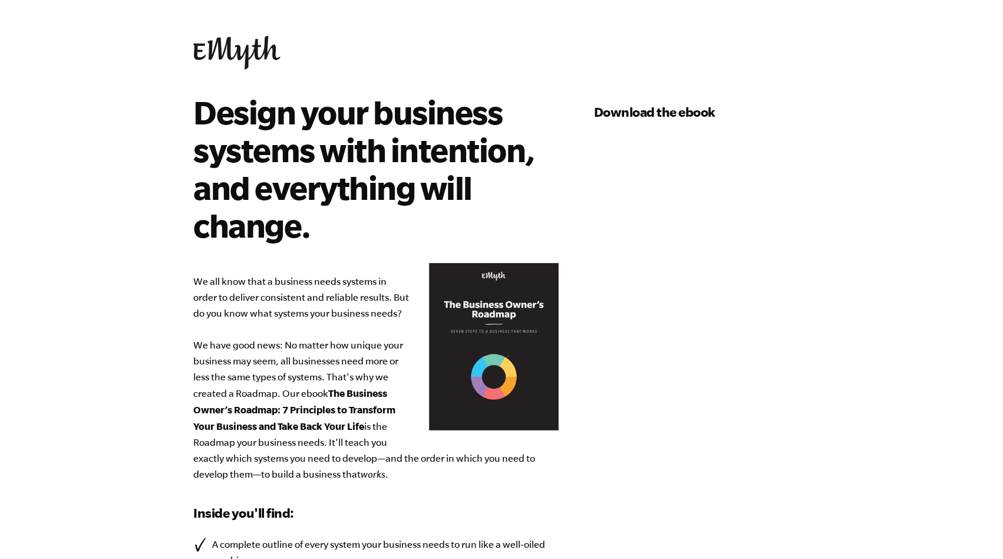
select select "0-75K"
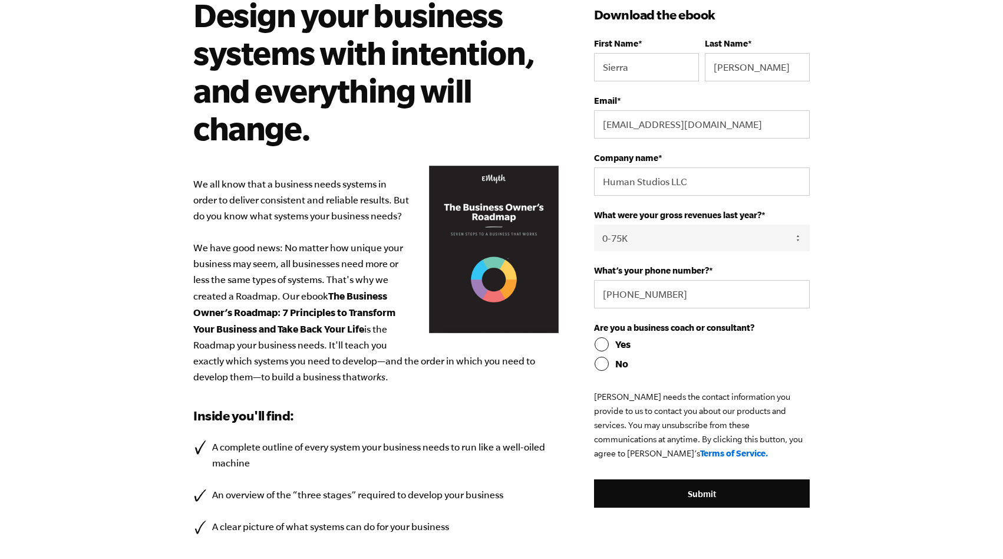
scroll to position [94, 0]
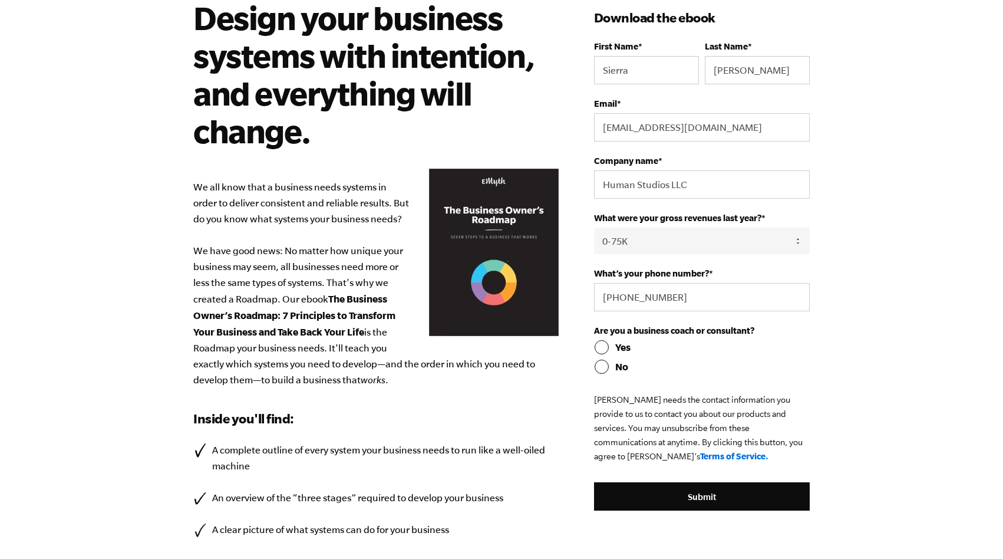
click at [601, 370] on input "No" at bounding box center [702, 367] width 216 height 14
radio input "true"
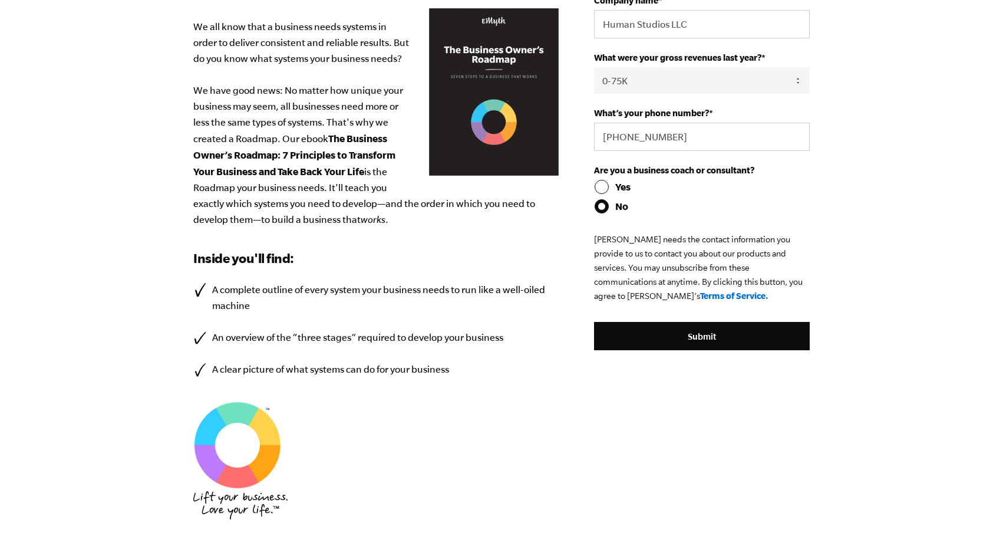
scroll to position [400, 0]
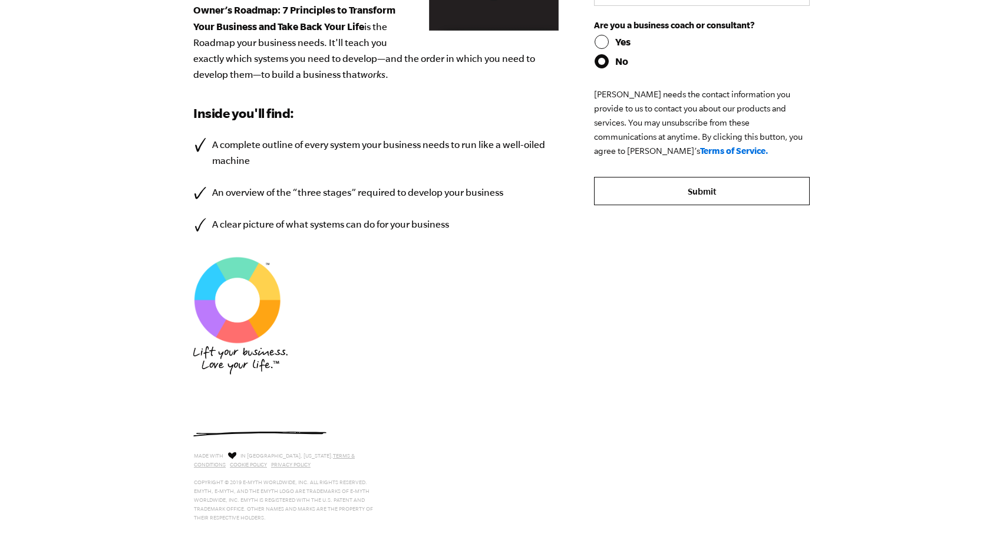
click at [710, 195] on input "Submit" at bounding box center [702, 191] width 216 height 28
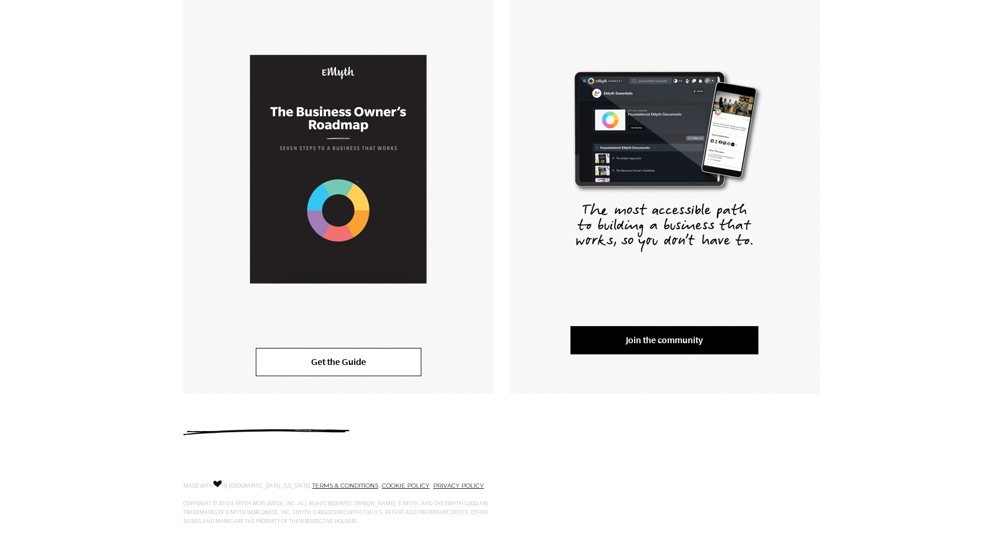
scroll to position [245, 0]
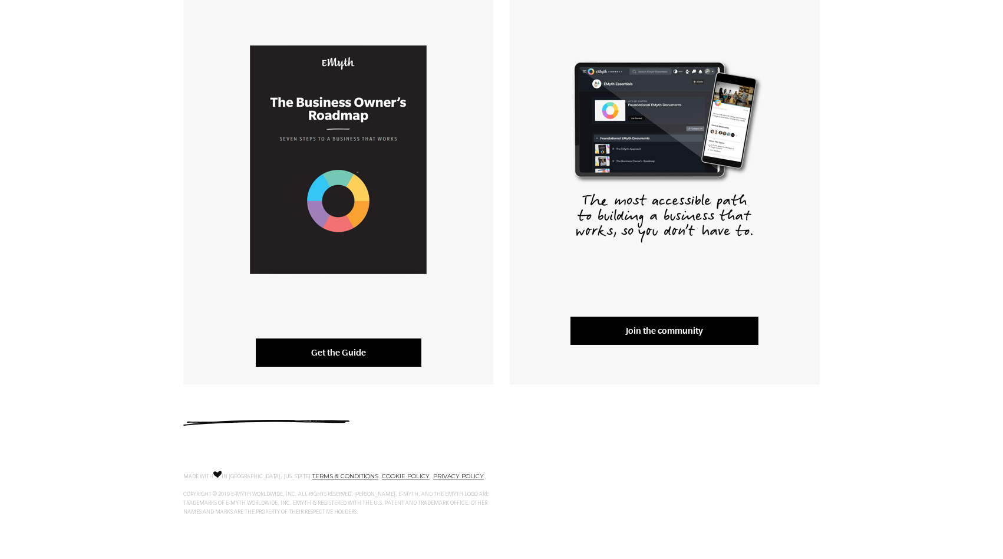
click at [353, 353] on link "Get the Guide" at bounding box center [339, 352] width 166 height 28
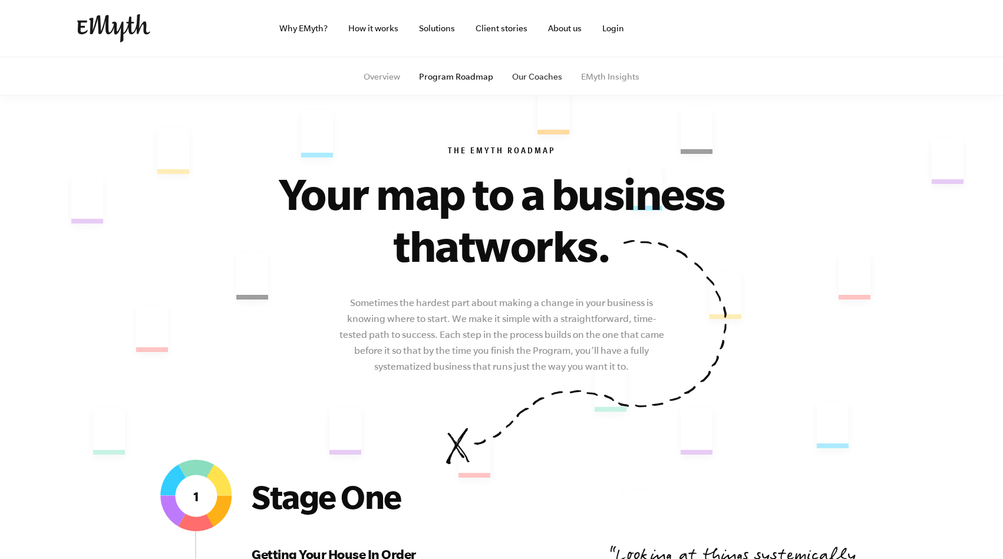
click at [542, 78] on link "Our Coaches" at bounding box center [537, 76] width 50 height 9
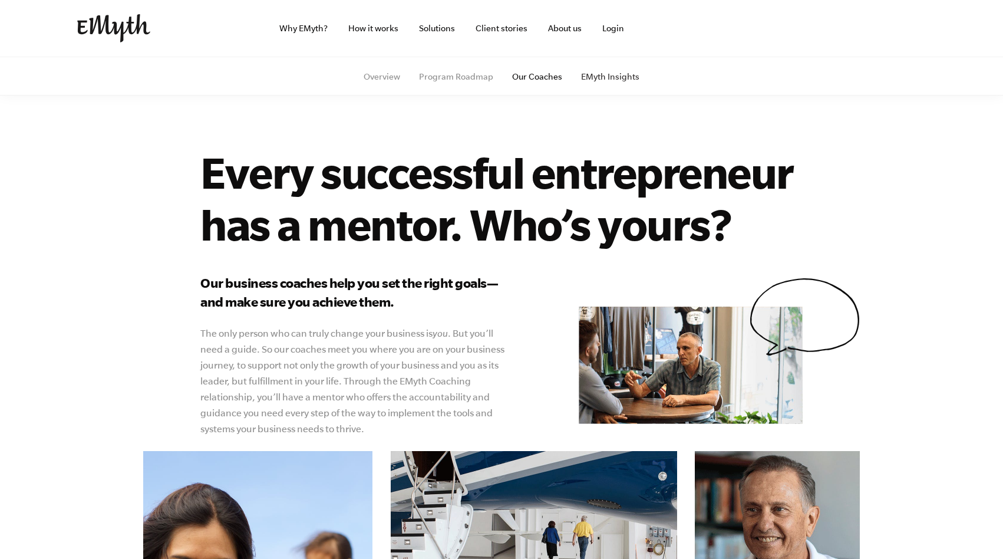
click at [600, 80] on link "EMyth Insights" at bounding box center [610, 76] width 58 height 9
click at [392, 78] on link "Overview" at bounding box center [382, 76] width 37 height 9
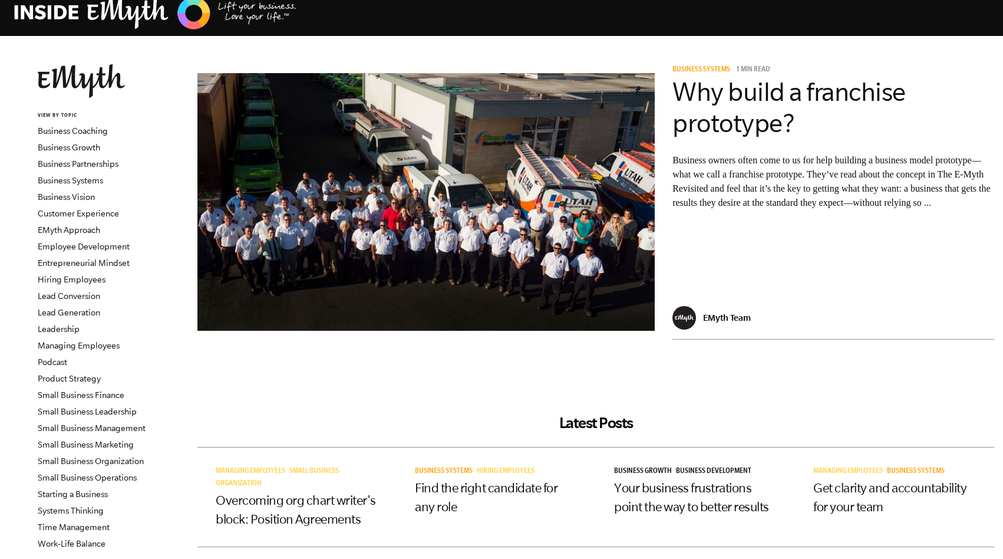
scroll to position [23, 0]
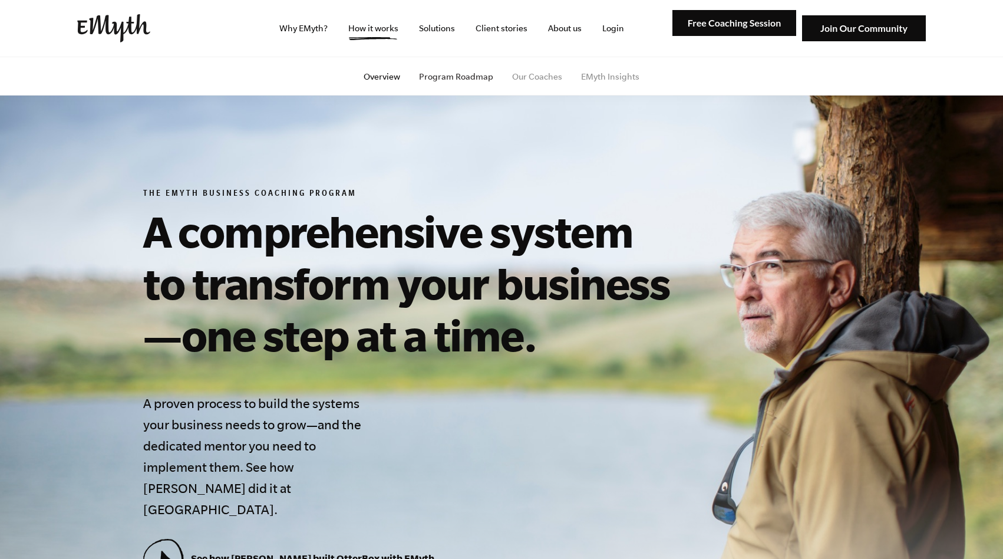
click at [446, 77] on link "Program Roadmap" at bounding box center [456, 76] width 74 height 9
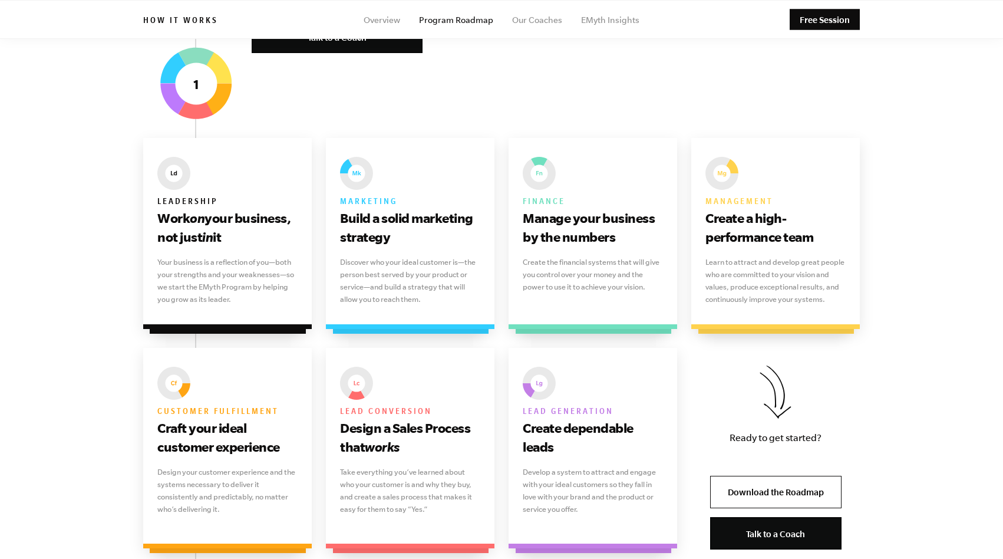
scroll to position [617, 0]
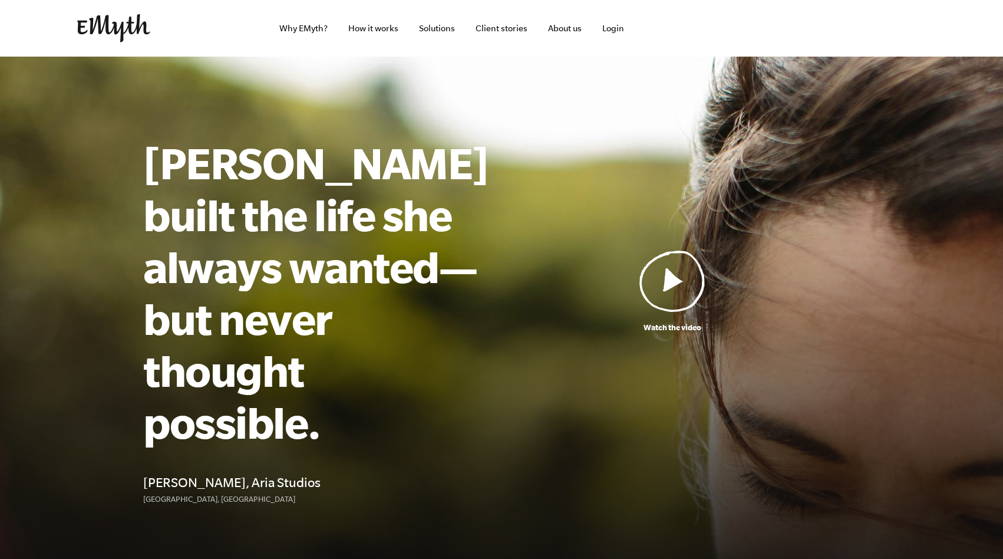
click at [665, 275] on img at bounding box center [673, 281] width 66 height 62
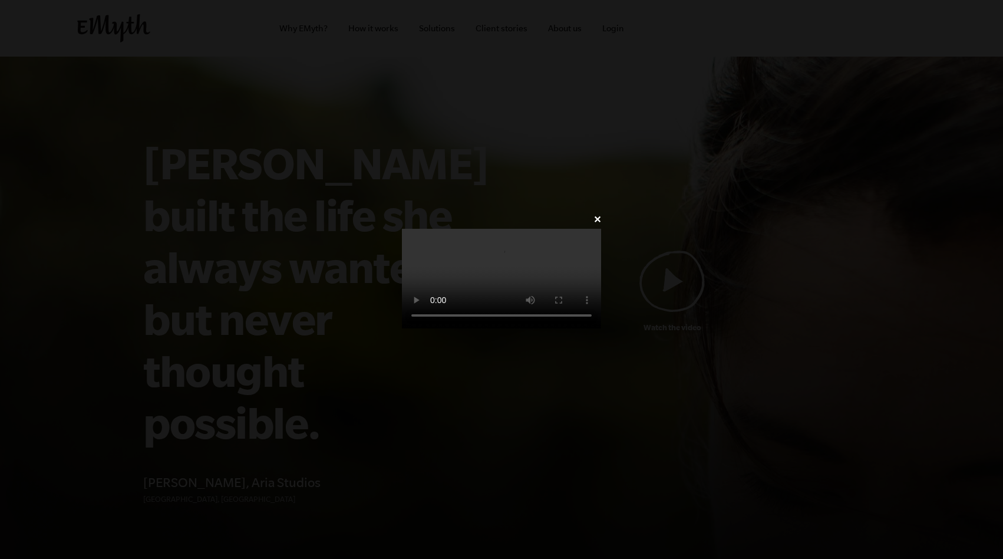
scroll to position [547, 0]
